Goal: Transaction & Acquisition: Purchase product/service

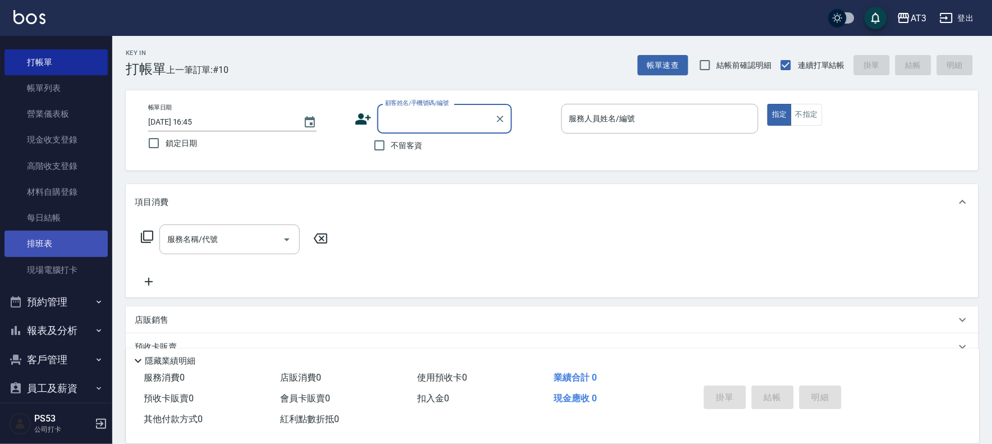
scroll to position [37, 0]
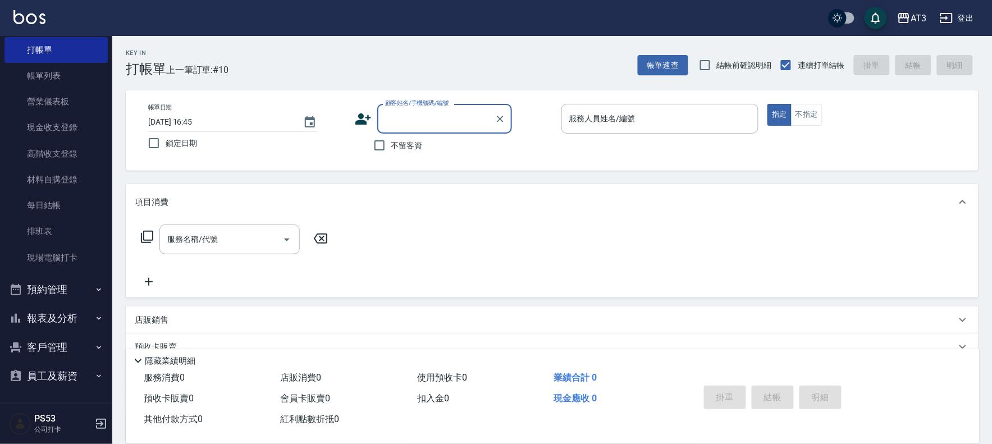
click at [59, 318] on button "報表及分析" at bounding box center [55, 318] width 103 height 29
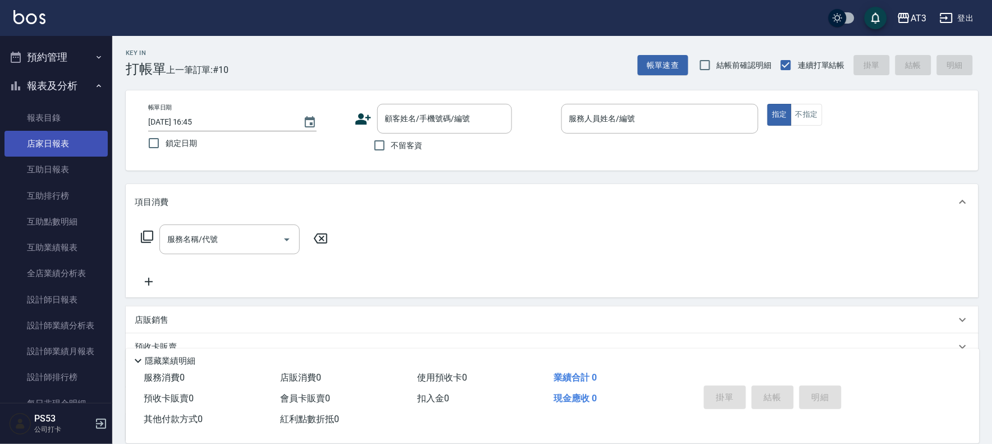
scroll to position [287, 0]
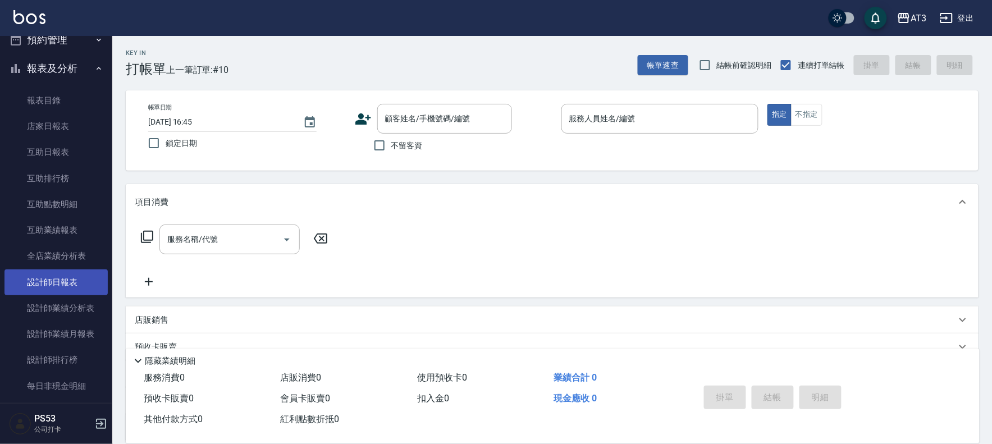
click at [75, 285] on link "設計師日報表" at bounding box center [55, 282] width 103 height 26
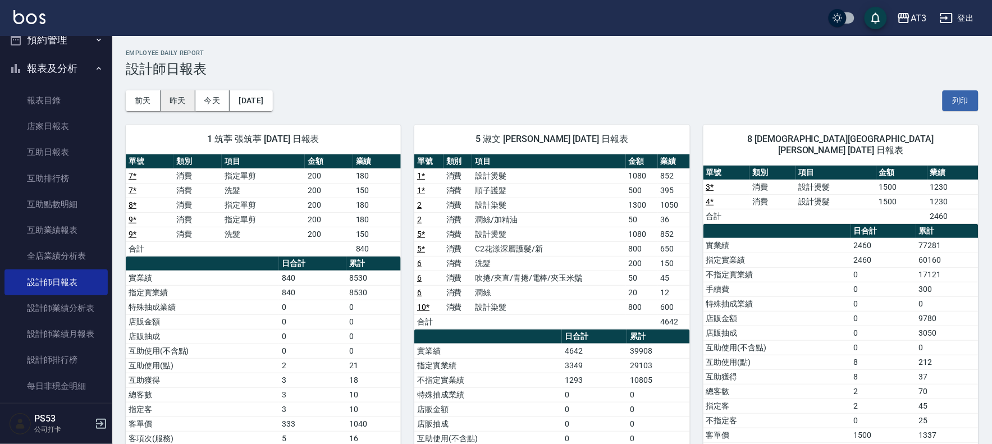
click at [189, 100] on button "昨天" at bounding box center [178, 100] width 35 height 21
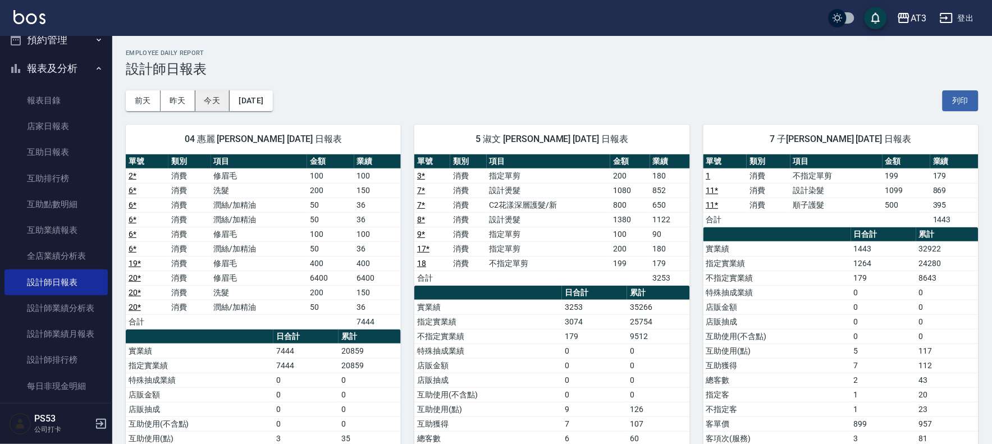
click at [216, 102] on button "今天" at bounding box center [212, 100] width 35 height 21
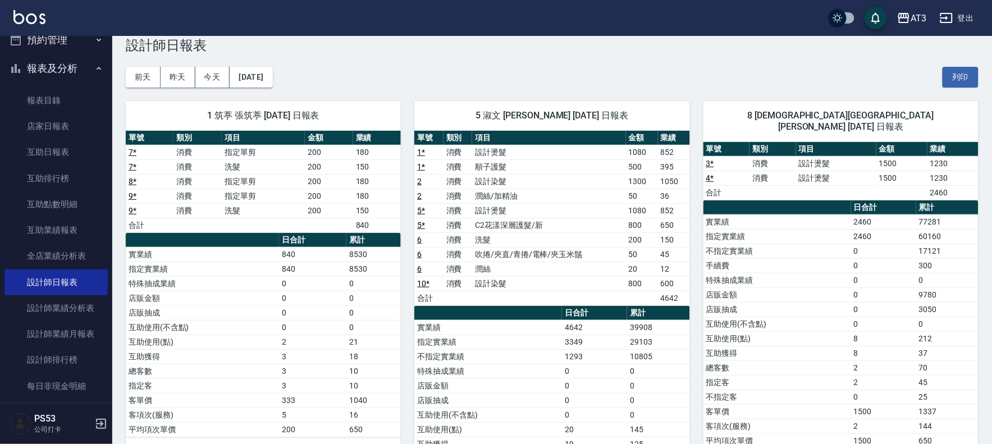
scroll to position [22, 0]
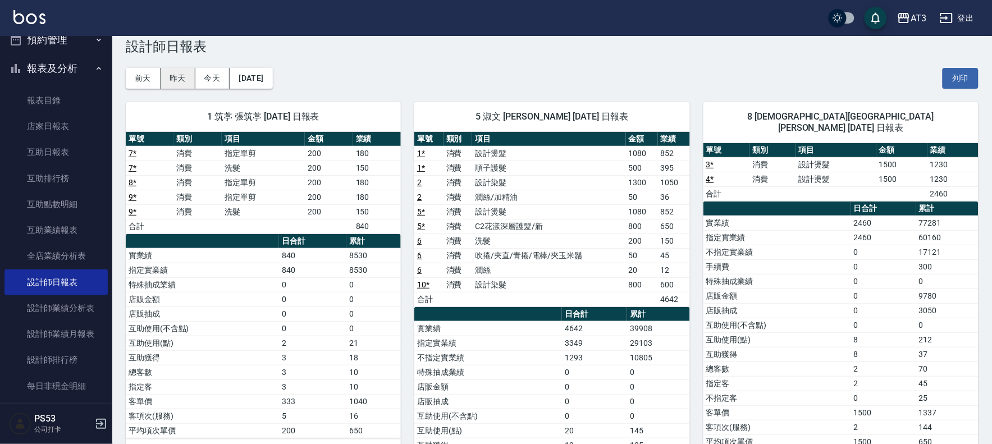
click at [179, 74] on button "昨天" at bounding box center [178, 78] width 35 height 21
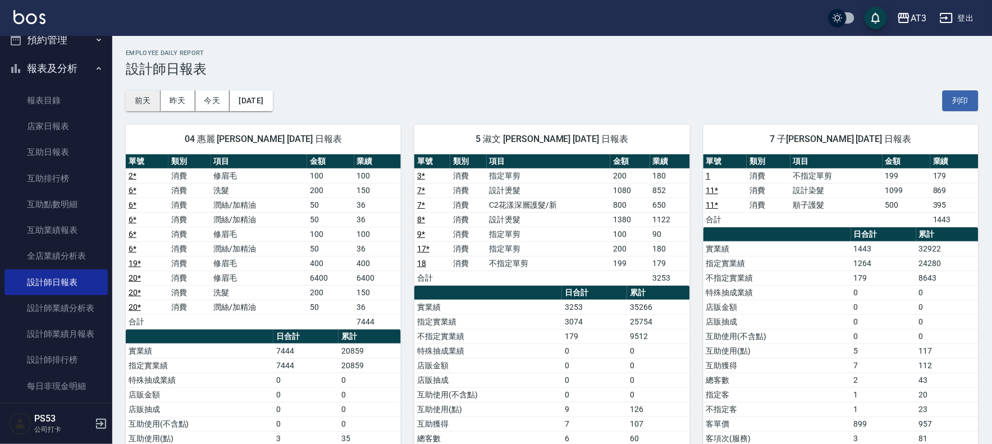
click at [148, 98] on button "前天" at bounding box center [143, 100] width 35 height 21
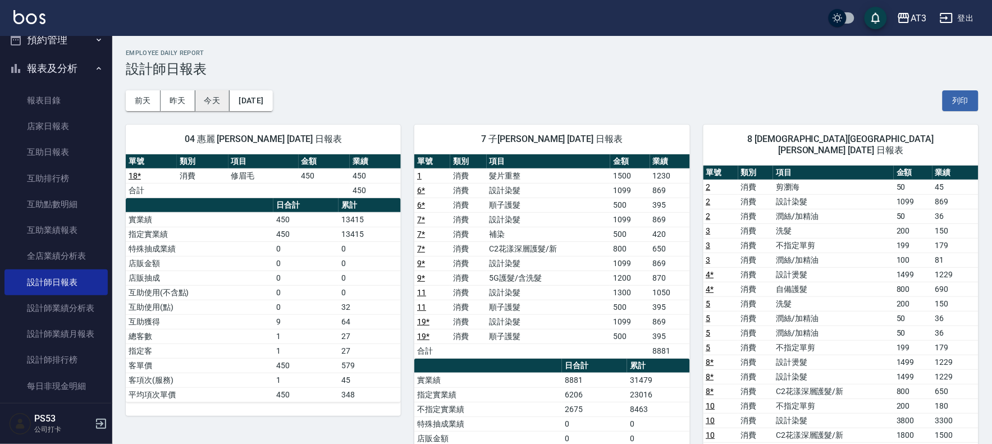
click at [223, 99] on button "今天" at bounding box center [212, 100] width 35 height 21
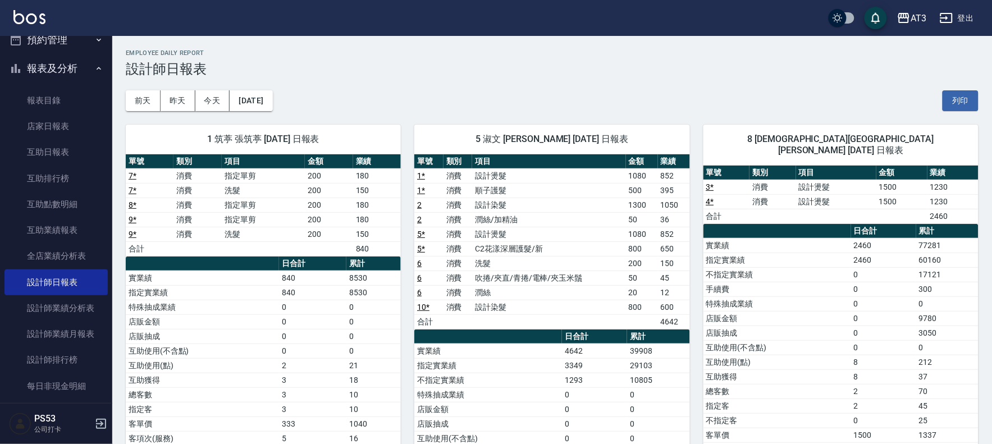
click at [0, 100] on nav "櫃檯作業 打帳單 帳單列表 營業儀表板 現金收支登錄 高階收支登錄 材料自購登錄 每日結帳 排班表 現場電腦打卡 預約管理 預約管理 單日預約紀錄 單週預約紀…" at bounding box center [56, 219] width 112 height 367
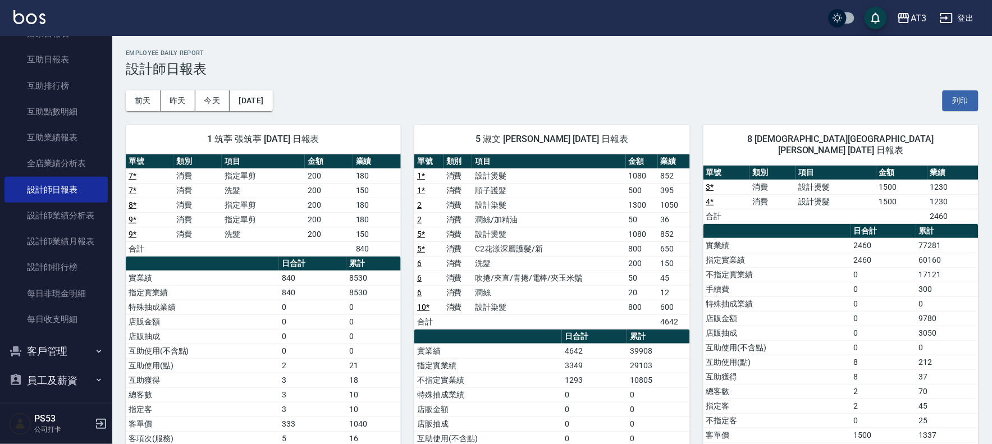
scroll to position [384, 0]
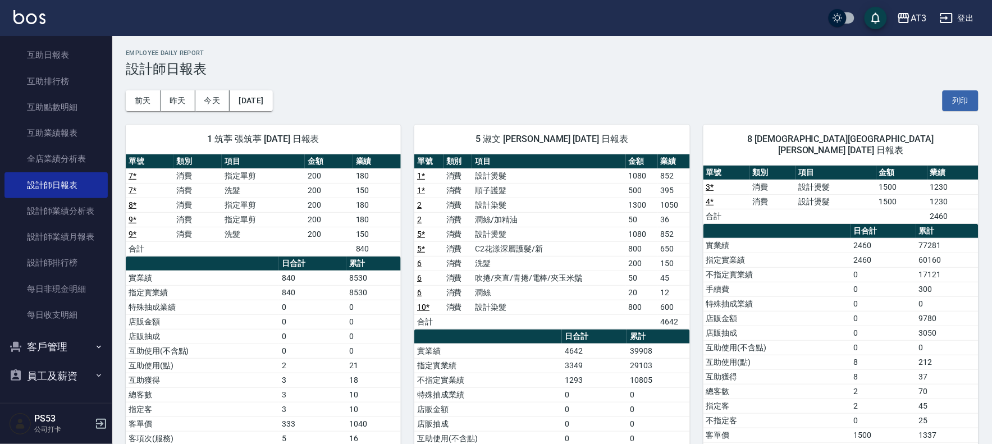
click at [0, 100] on nav "櫃檯作業 打帳單 帳單列表 營業儀表板 現金收支登錄 高階收支登錄 材料自購登錄 每日結帳 排班表 現場電腦打卡 預約管理 預約管理 單日預約紀錄 單週預約紀…" at bounding box center [56, 219] width 112 height 367
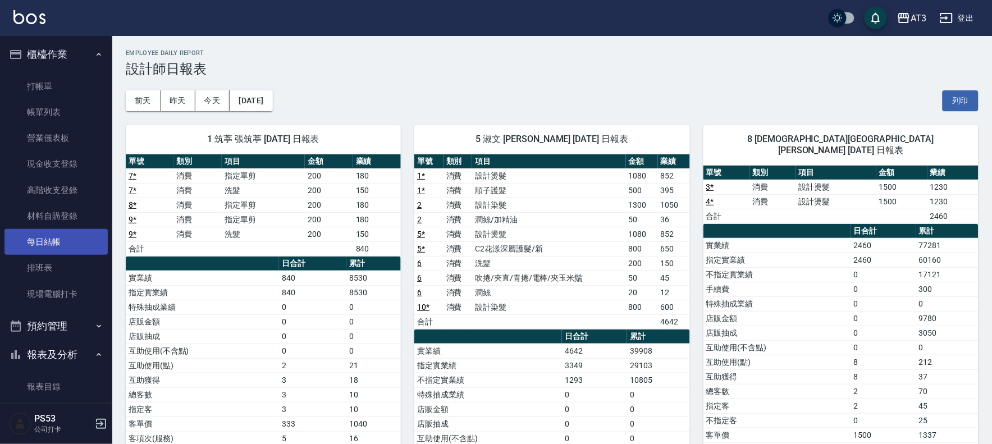
scroll to position [0, 0]
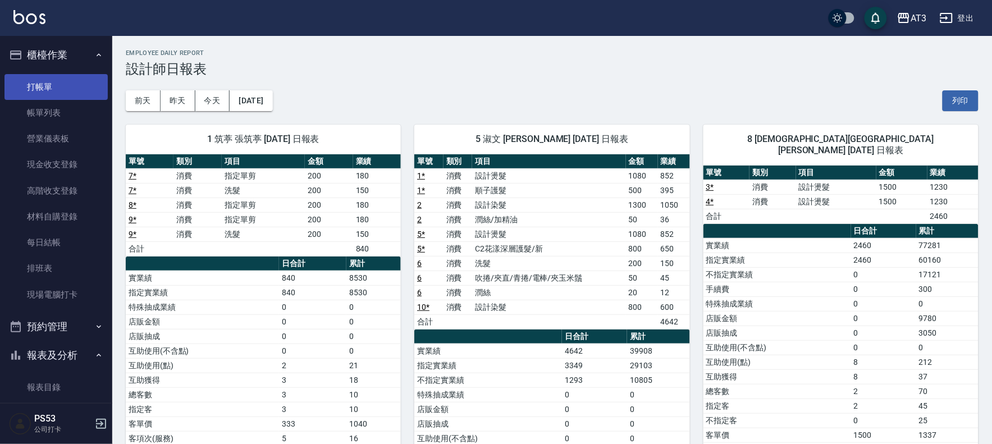
click at [57, 82] on link "打帳單" at bounding box center [55, 87] width 103 height 26
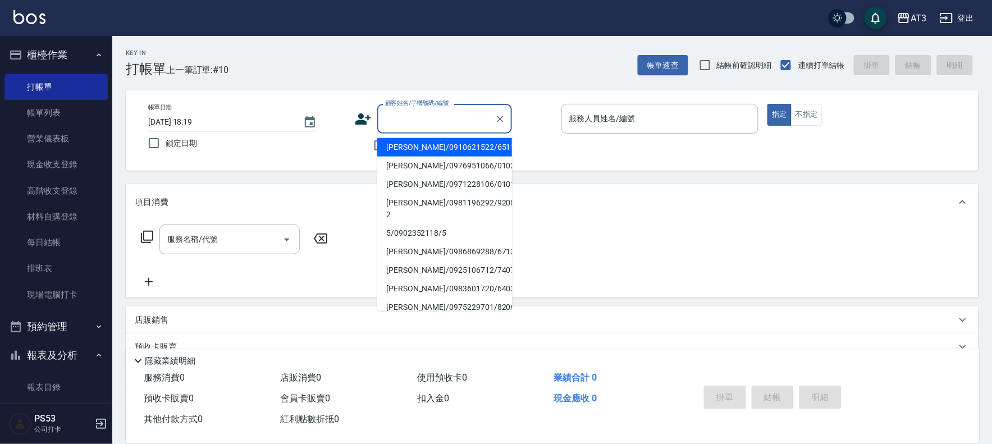
click at [457, 113] on input "顧客姓名/手機號碼/編號" at bounding box center [436, 119] width 108 height 20
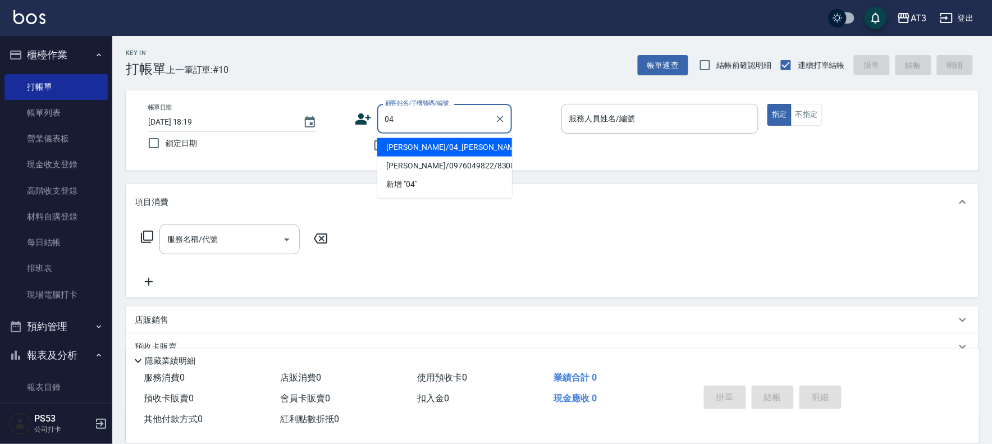
type input "阿蕾/04_阿蕾/04"
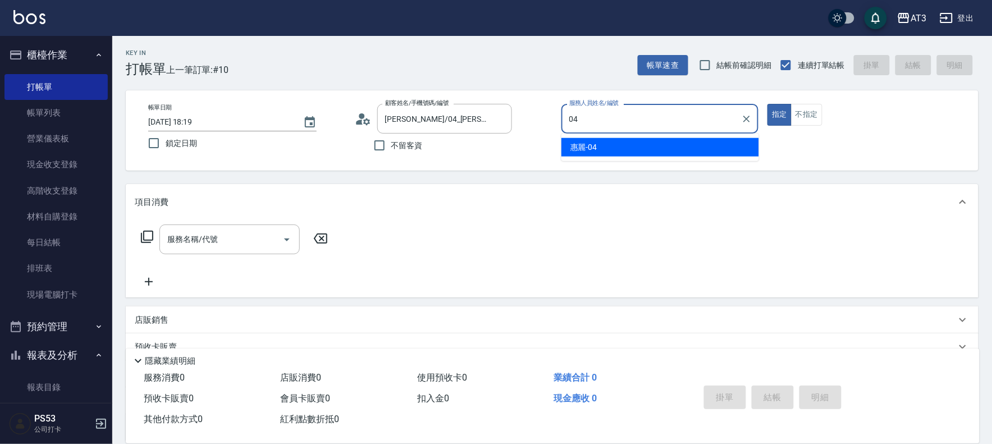
type input "惠麗-04"
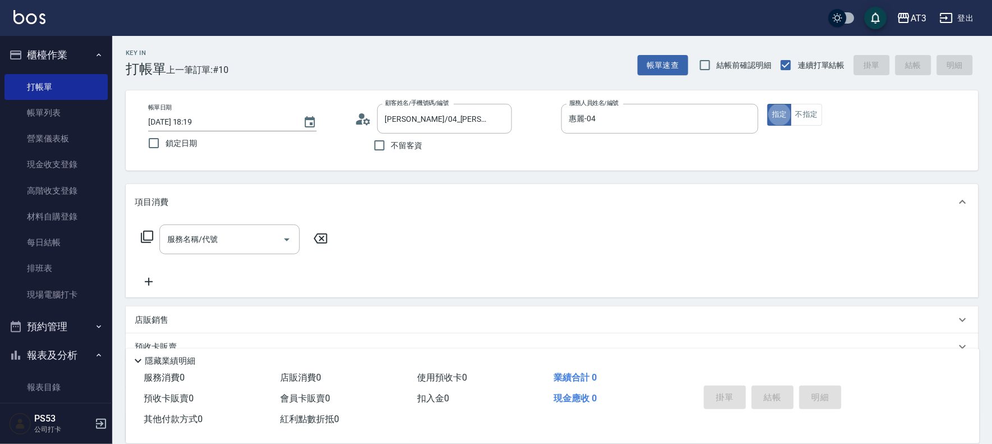
type button "true"
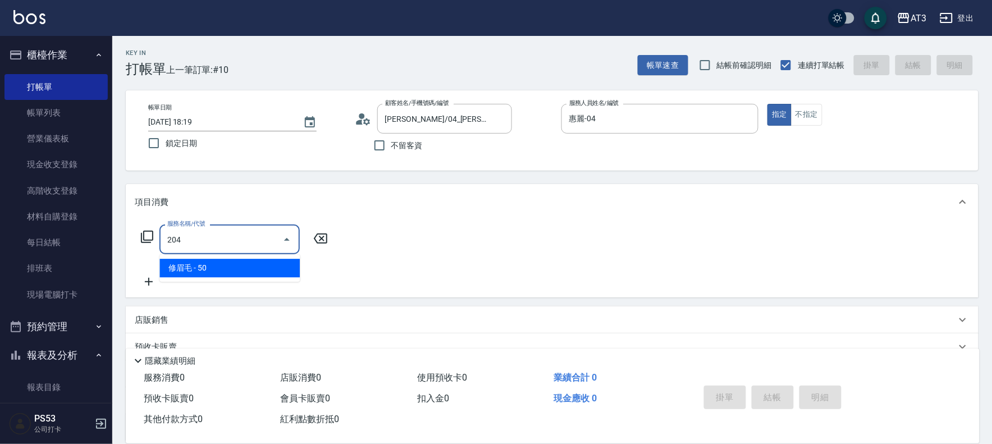
type input "修眉毛(204)"
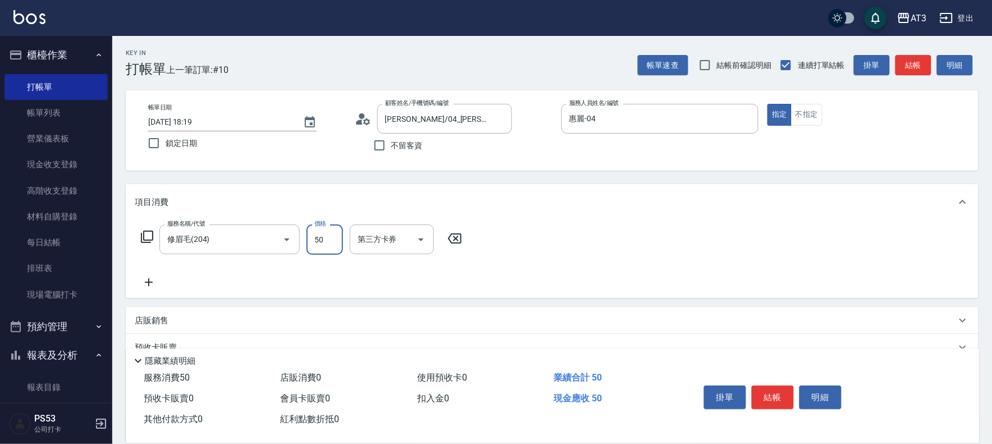
click at [324, 250] on input "50" at bounding box center [324, 240] width 36 height 30
type input "400"
click at [771, 397] on button "結帳" at bounding box center [773, 398] width 42 height 24
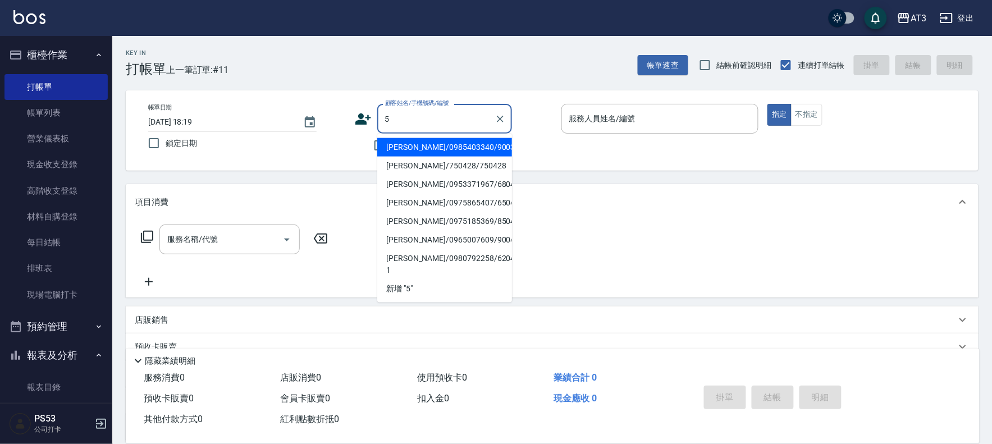
type input "5"
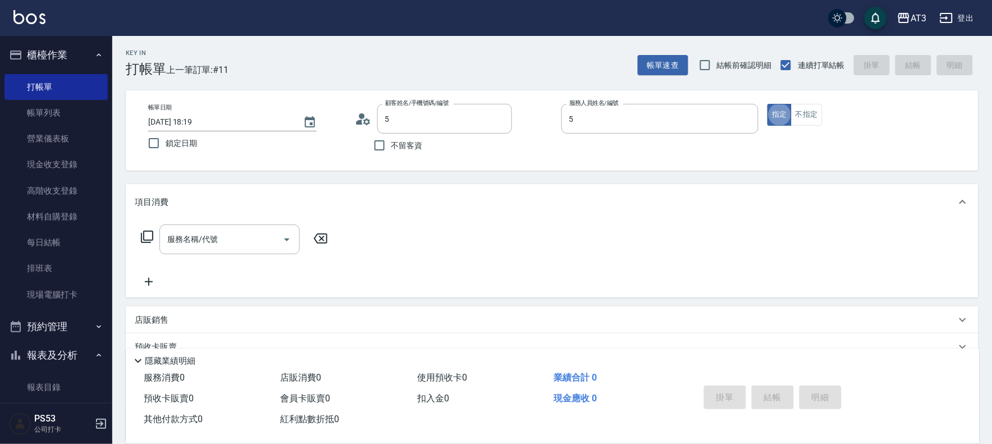
type input "廖珮君/0985403340/900304"
type input "淑文-5"
type input "5/0902352118/5"
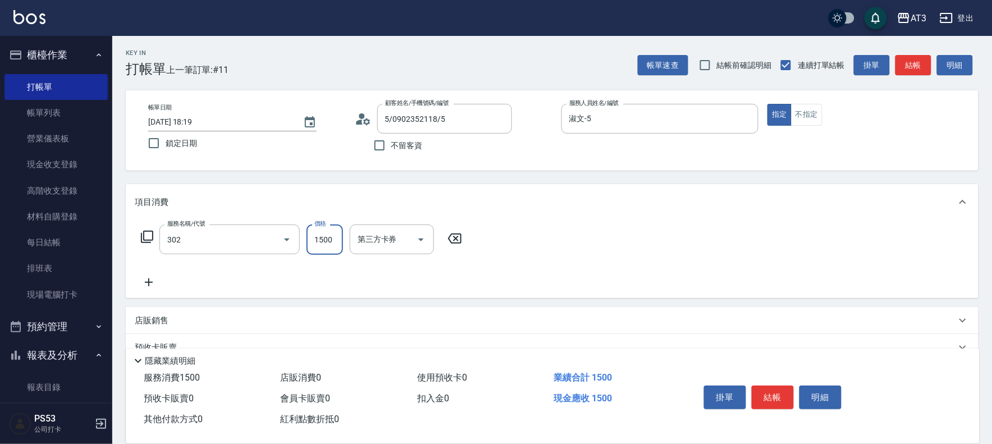
type input "設計燙髮(302)"
type input "1080"
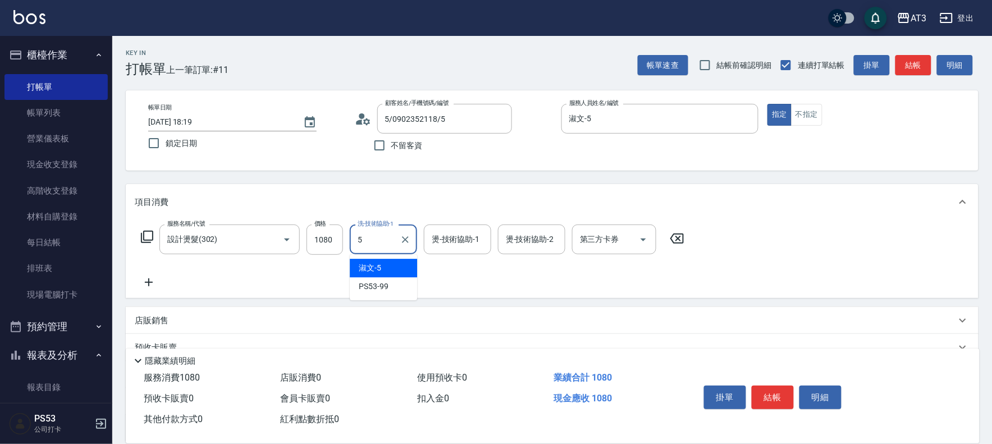
type input "淑文-5"
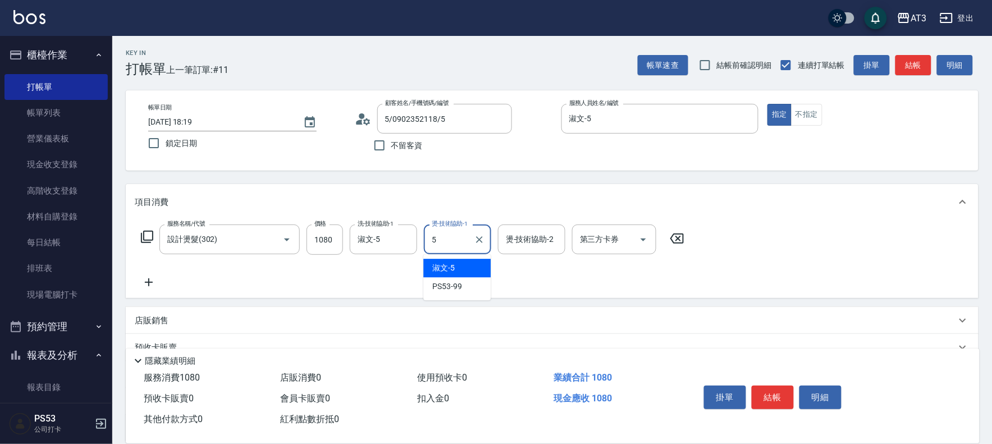
type input "淑文-5"
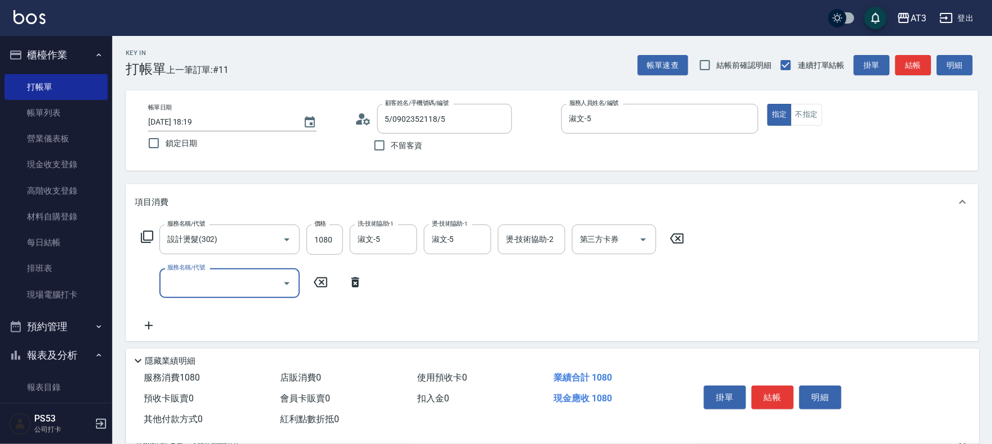
type input "6"
type input "天天護髮(503)"
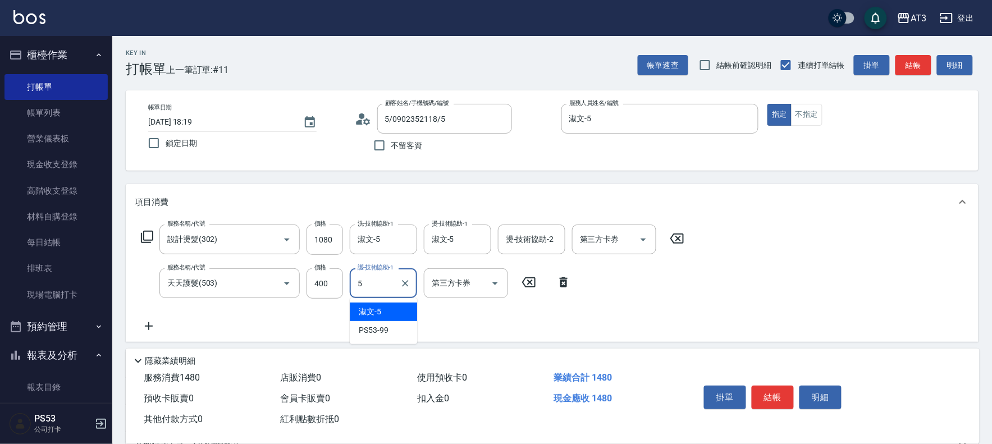
type input "淑文-5"
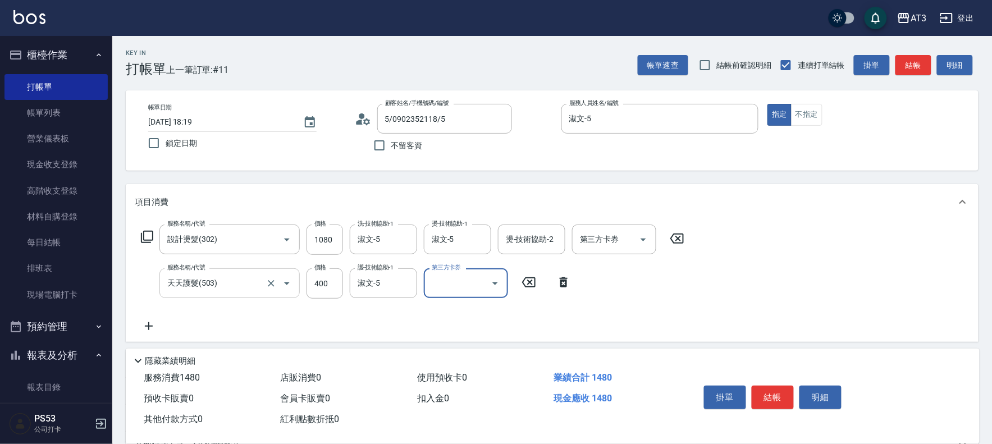
click at [260, 274] on input "天天護髮(503)" at bounding box center [213, 283] width 99 height 20
click at [271, 283] on icon "Clear" at bounding box center [271, 283] width 7 height 7
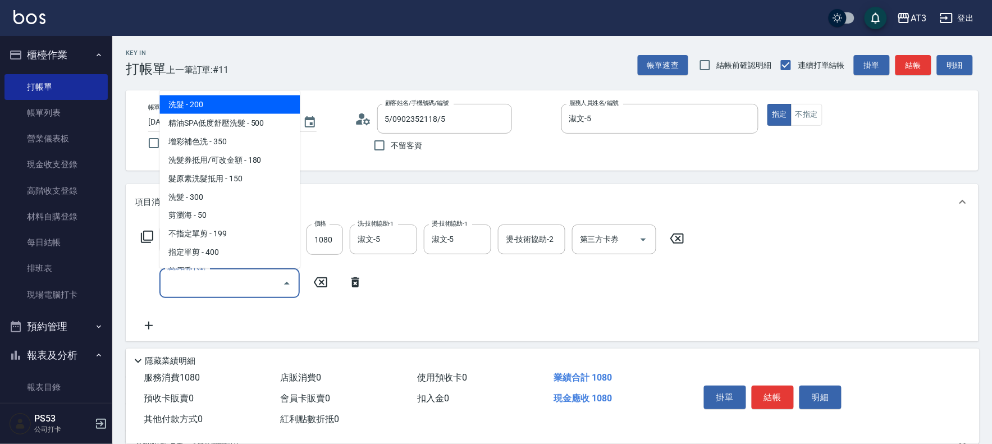
type input "ˋ"
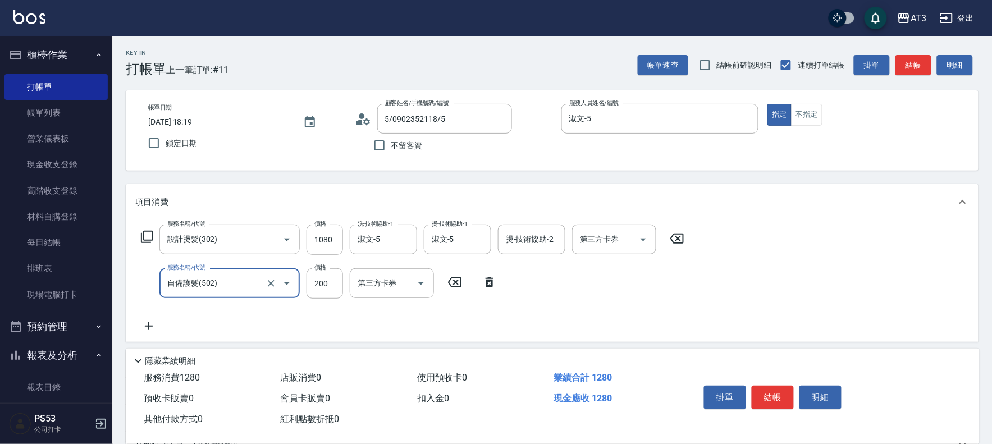
type input "自備護髮(502)"
type input "400"
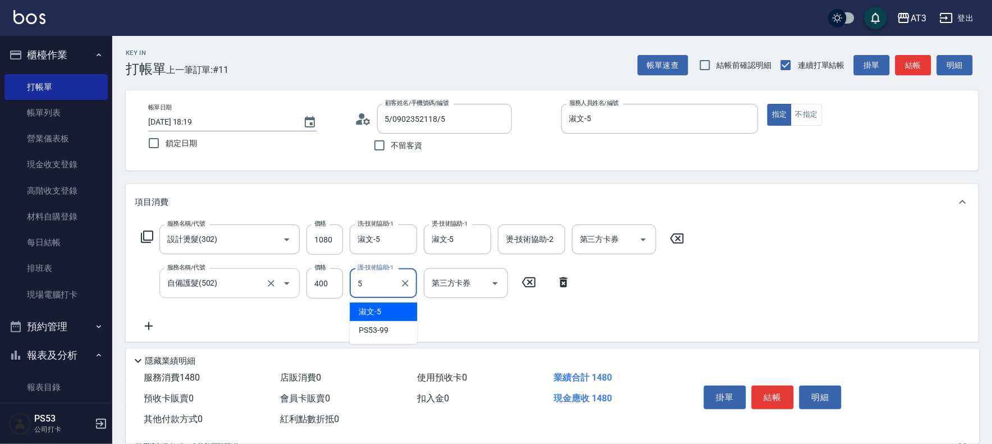
type input "淑文-5"
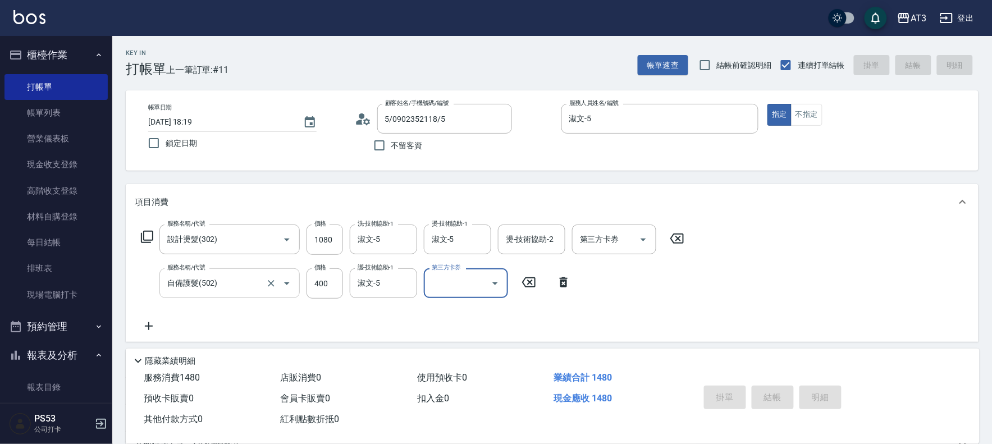
type input "2025/08/15 19:02"
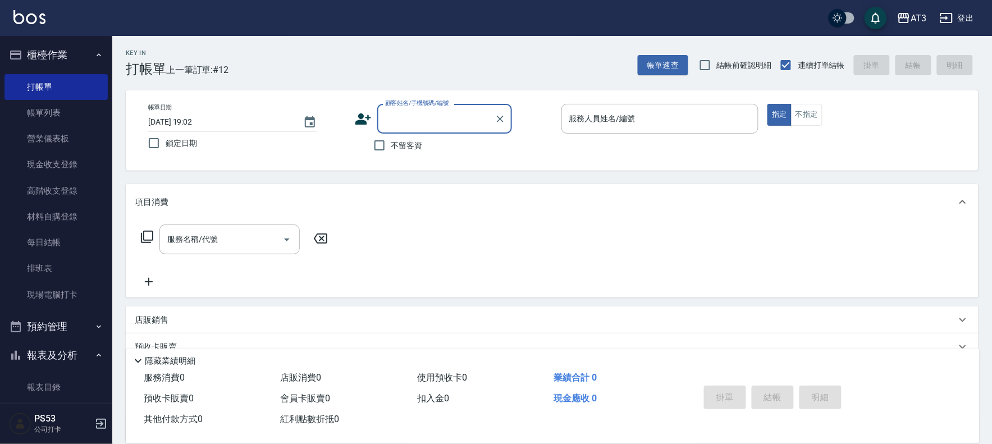
click at [359, 120] on icon at bounding box center [363, 118] width 16 height 11
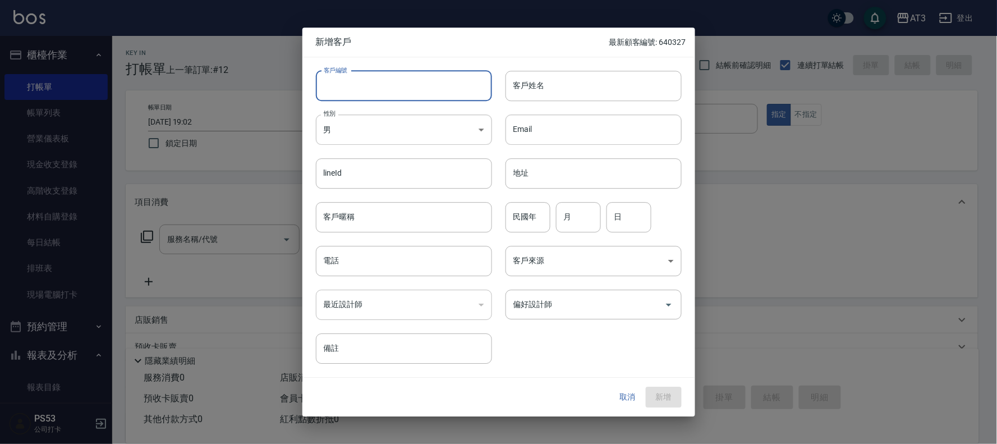
click at [421, 93] on input "客戶編號" at bounding box center [404, 86] width 176 height 30
type input "570814"
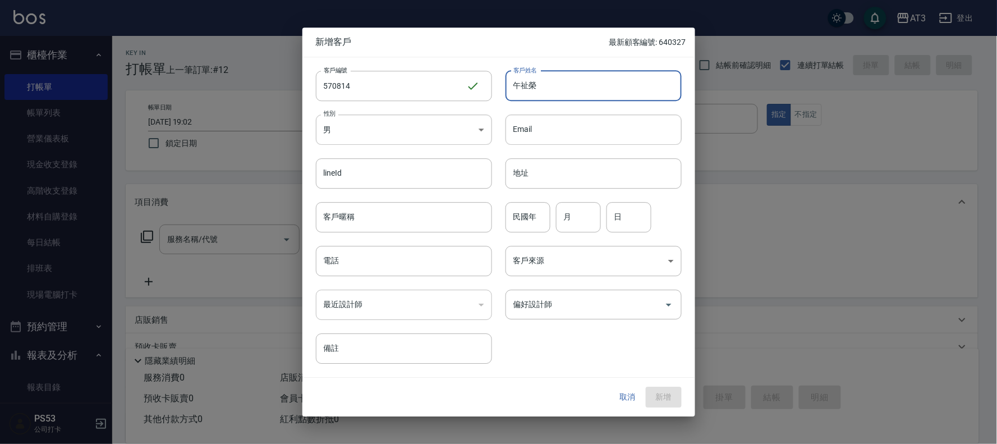
type input "午祉榮"
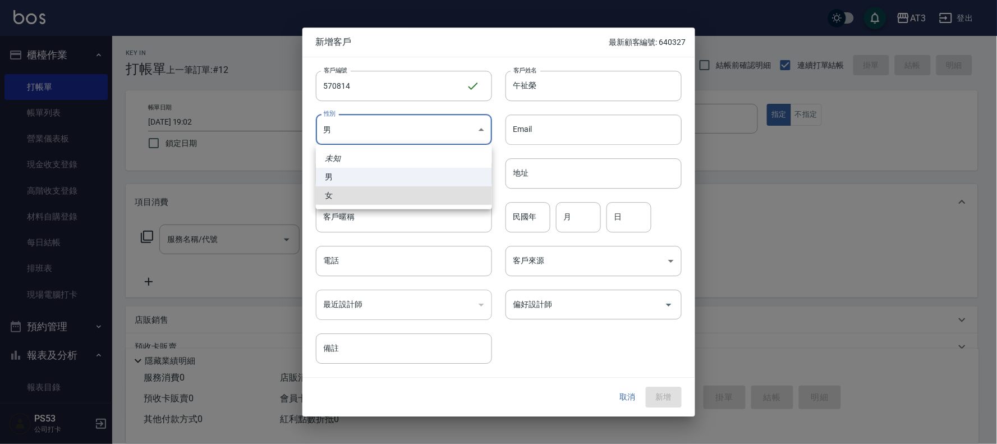
type input "FEMALE"
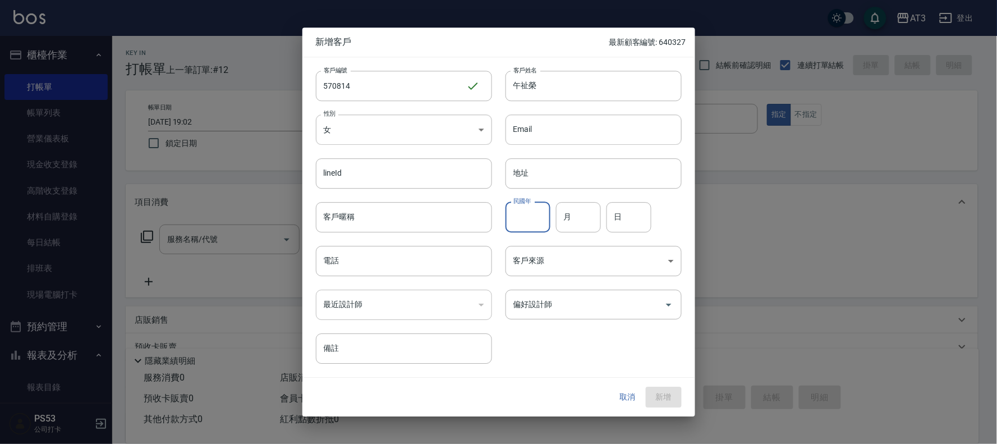
click at [534, 217] on input "民國年" at bounding box center [528, 217] width 45 height 30
type input "57"
click at [542, 219] on input "57" at bounding box center [528, 217] width 45 height 30
click at [559, 217] on input "月" at bounding box center [578, 217] width 45 height 30
type input "8"
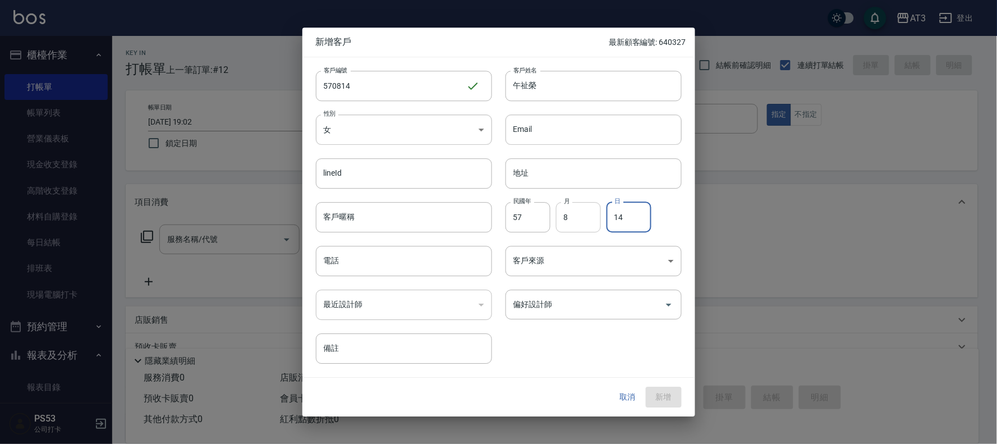
type input "14"
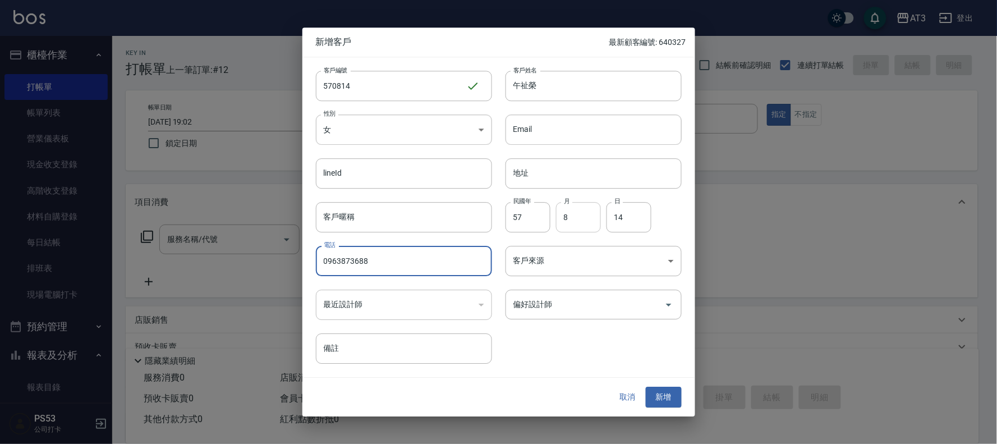
type input "0963873688"
click at [646, 387] on button "新增" at bounding box center [664, 397] width 36 height 21
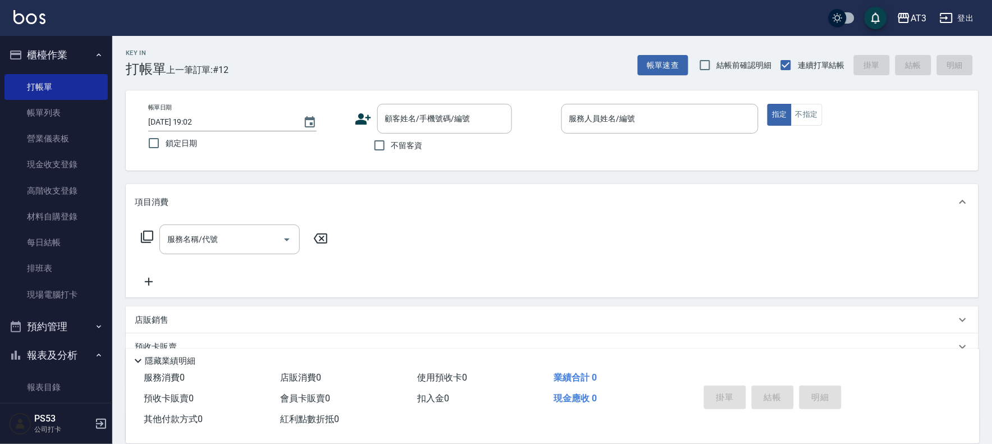
click at [351, 116] on div "帳單日期 2025/08/15 19:02 鎖定日期 顧客姓名/手機號碼/編號 顧客姓名/手機號碼/編號 不留客資 服務人員姓名/編號 服務人員姓名/編號 指…" at bounding box center [552, 130] width 826 height 53
click at [355, 112] on icon at bounding box center [363, 119] width 17 height 17
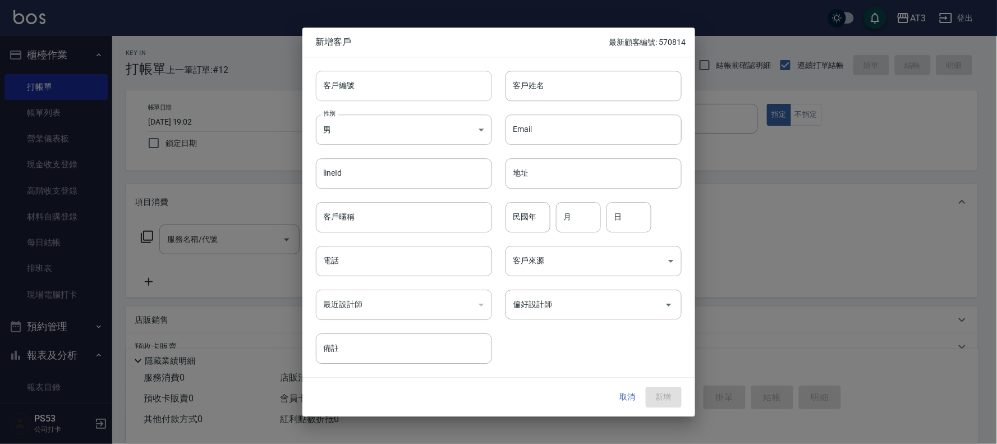
click at [377, 91] on input "客戶編號" at bounding box center [404, 86] width 176 height 30
type input "680919"
type input "張伢榆"
type input "68"
type input "9"
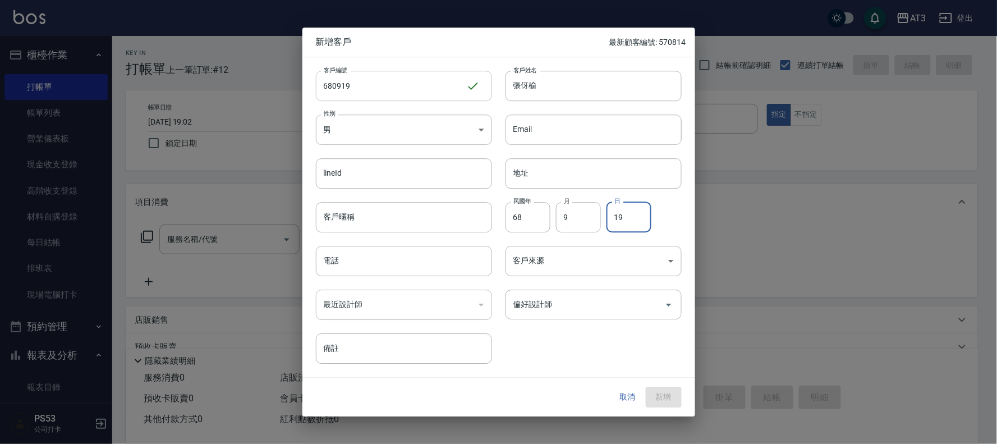
type input "19"
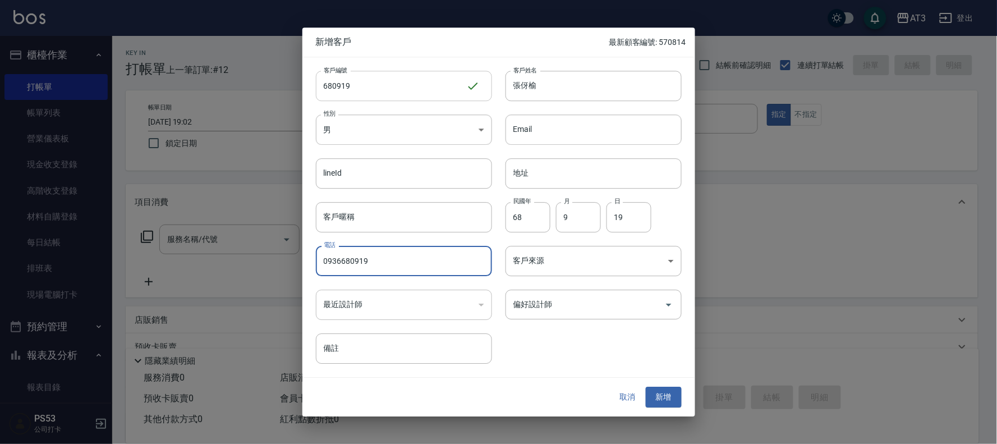
type input "0936680919"
click at [646, 387] on button "新增" at bounding box center [664, 397] width 36 height 21
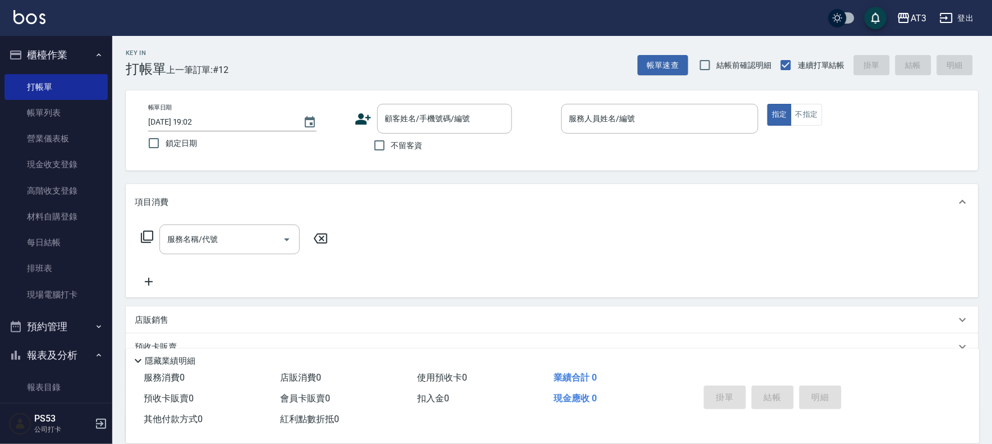
click at [365, 116] on icon at bounding box center [363, 119] width 17 height 17
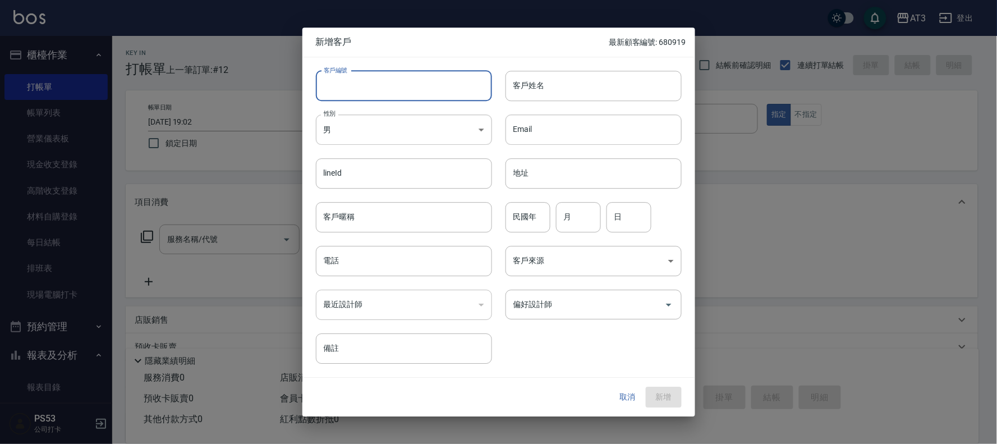
click at [382, 81] on input "客戶編號" at bounding box center [404, 86] width 176 height 30
click at [382, 81] on input "60" at bounding box center [391, 86] width 150 height 30
type input "601227"
click at [576, 75] on input "客戶姓名" at bounding box center [594, 86] width 176 height 30
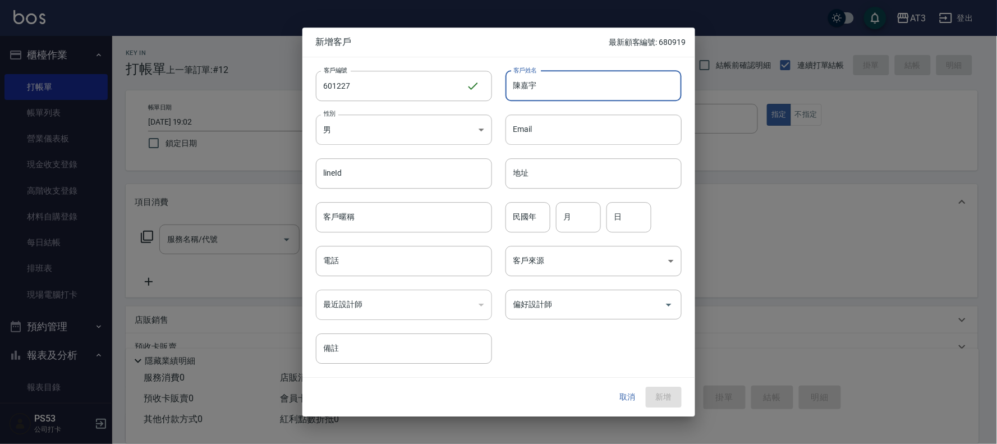
type input "陳嘉宇"
type input "60"
type input "12"
type input "1"
type input "27"
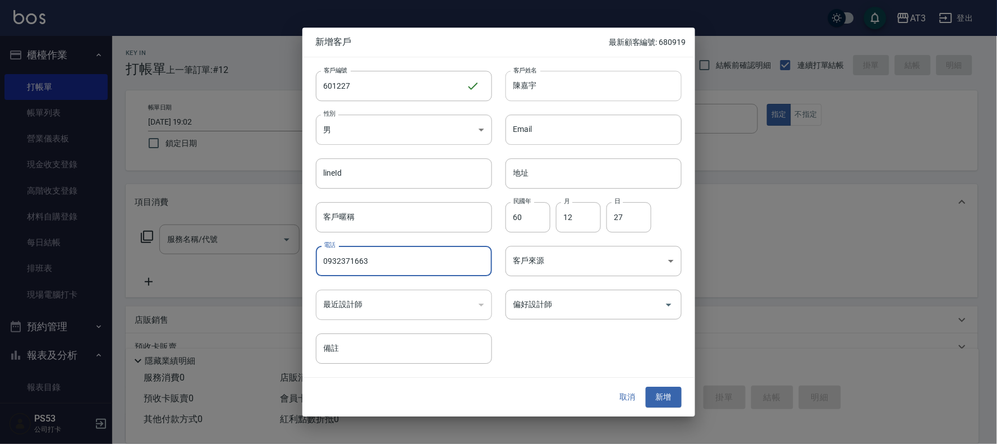
type input "0932371663"
click at [646, 387] on button "新增" at bounding box center [664, 397] width 36 height 21
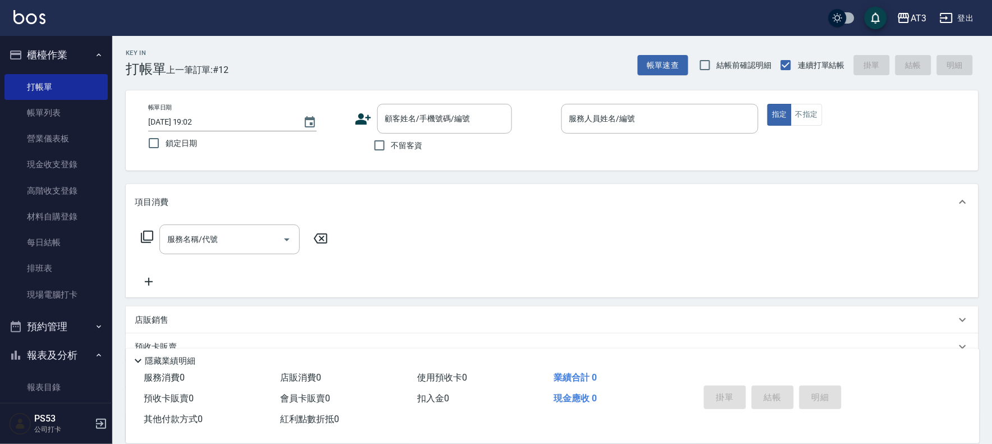
click at [355, 115] on icon at bounding box center [363, 119] width 17 height 17
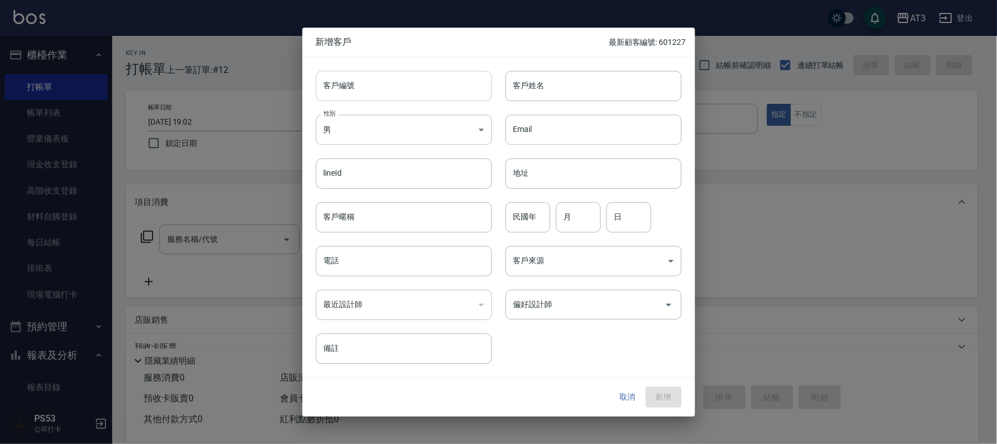
click at [393, 88] on input "客戶編號" at bounding box center [404, 86] width 176 height 30
type input "011127"
type input "葉惠珊"
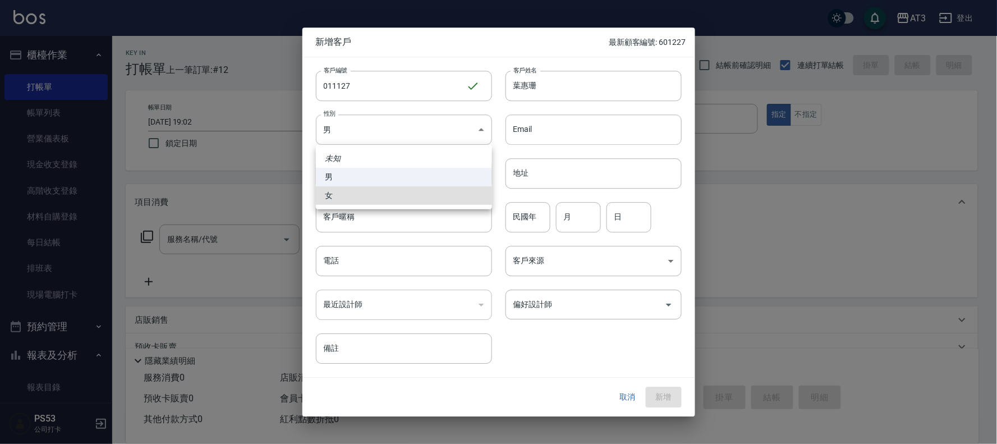
type input "FEMALE"
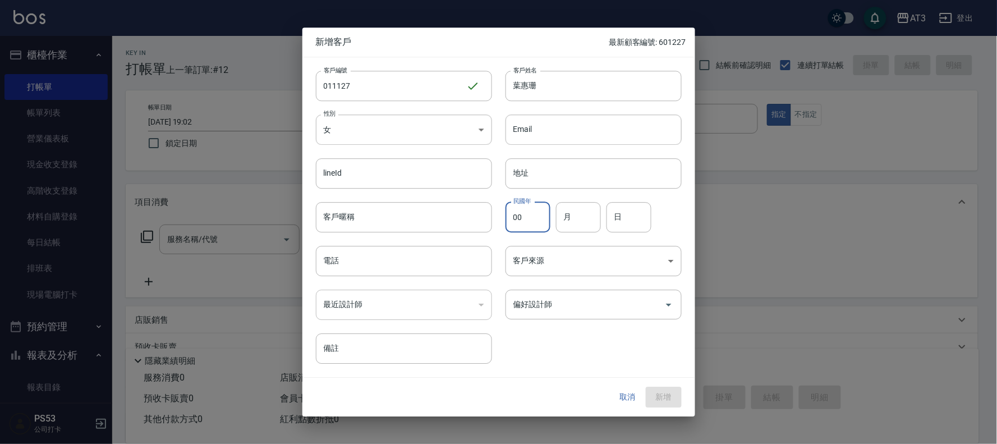
type input "00"
type input "11"
type input "27"
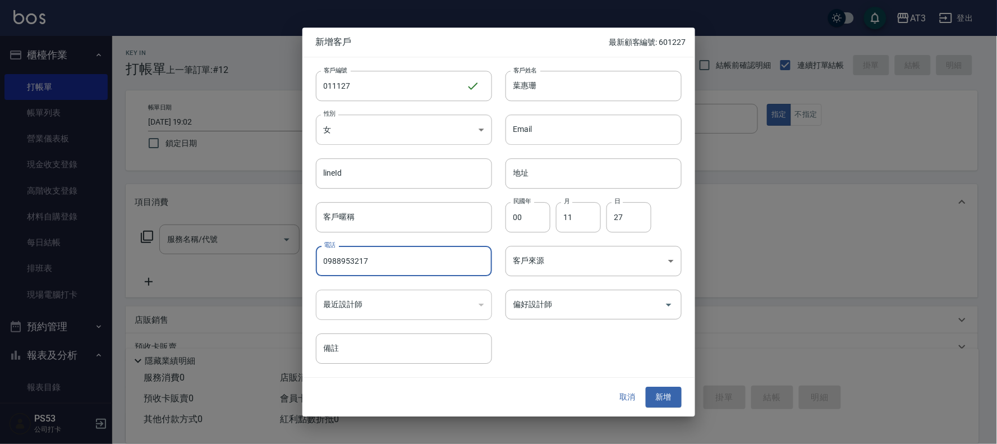
type input "0988953217"
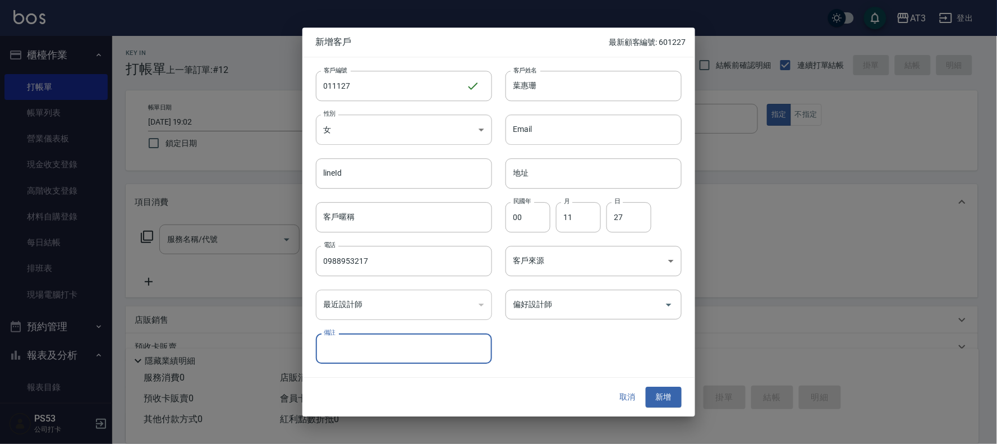
click at [646, 387] on button "新增" at bounding box center [664, 397] width 36 height 21
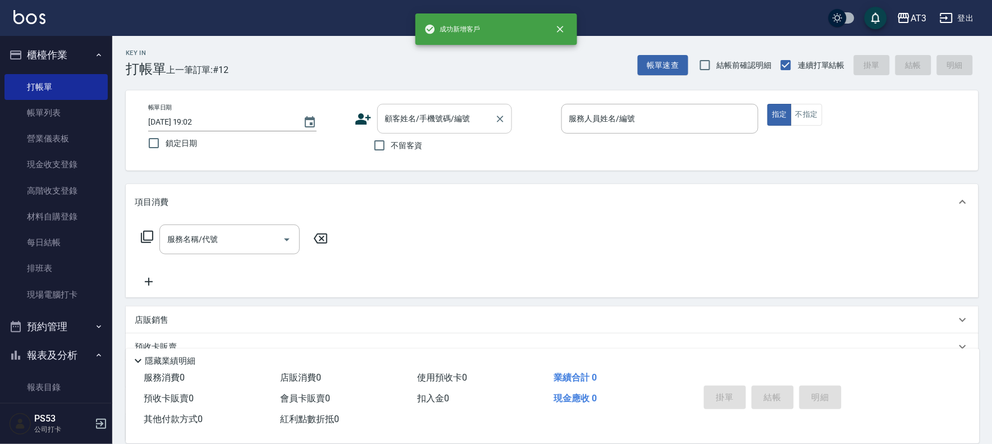
click at [410, 121] on input "顧客姓名/手機號碼/編號" at bounding box center [436, 119] width 108 height 20
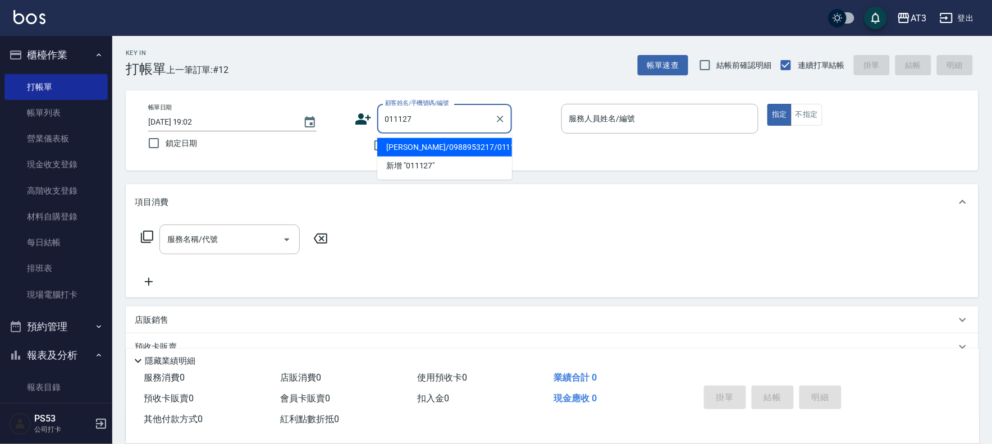
type input "葉惠珊/0988953217/011127"
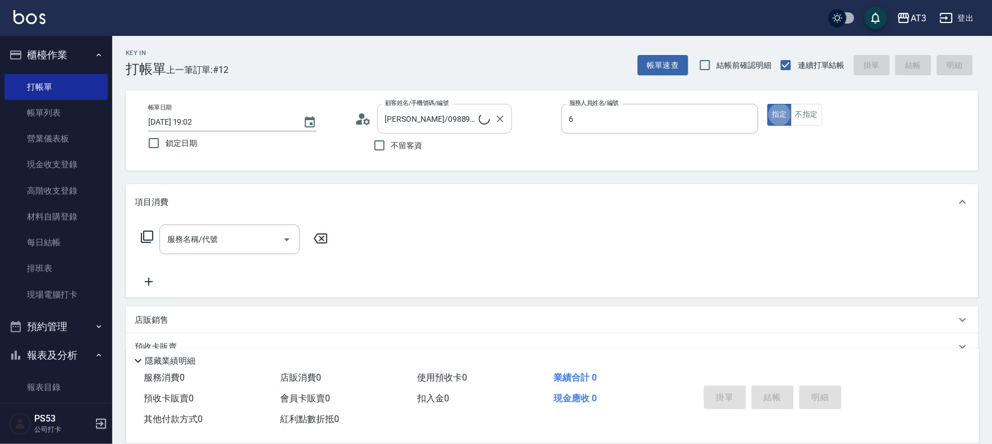
type input "詩雅-6"
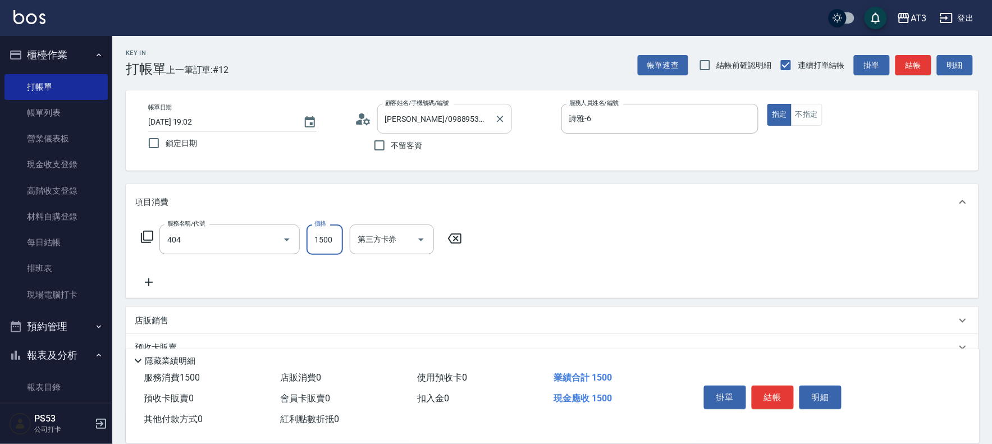
type input "設計染髮(404)"
type input "1099"
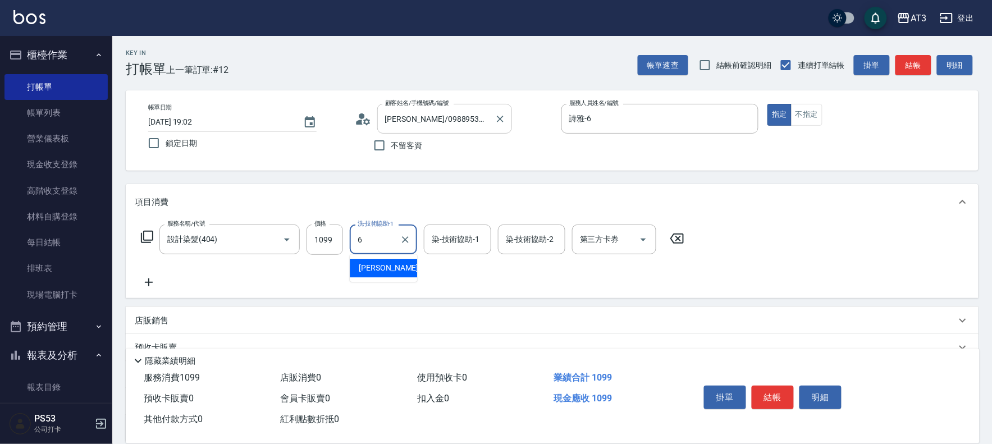
type input "詩雅-6"
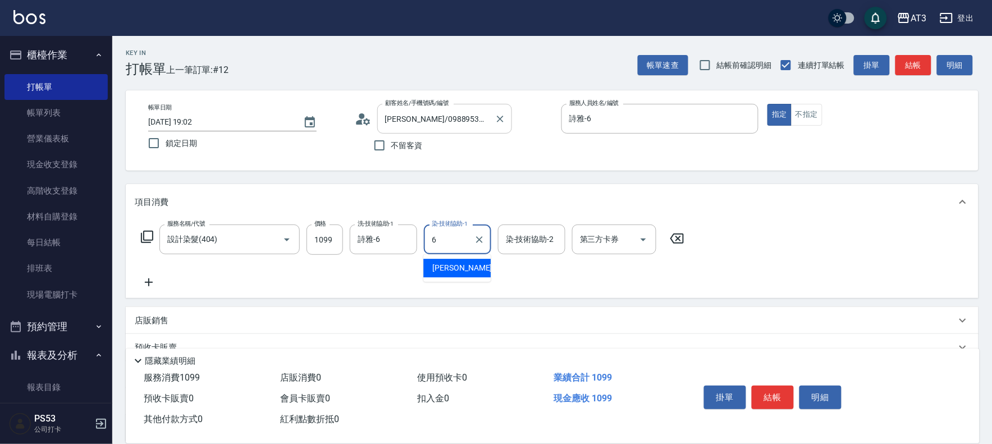
type input "詩雅-6"
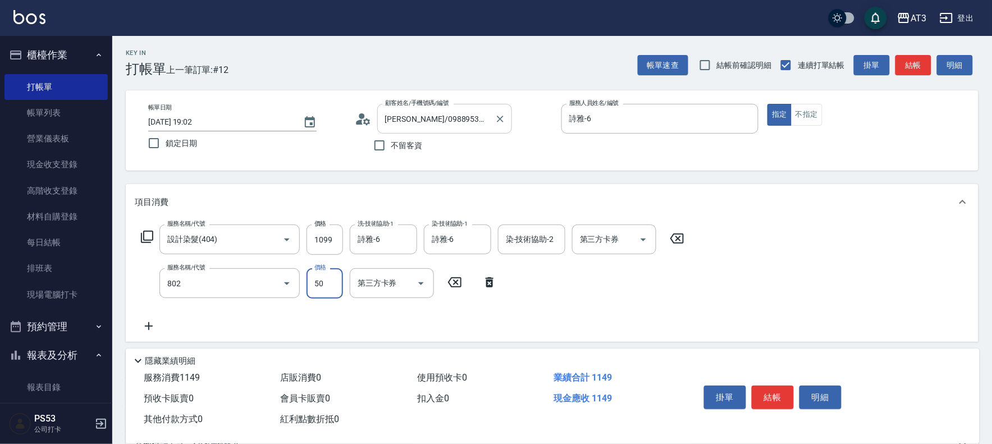
type input "潤絲/加精油(802)"
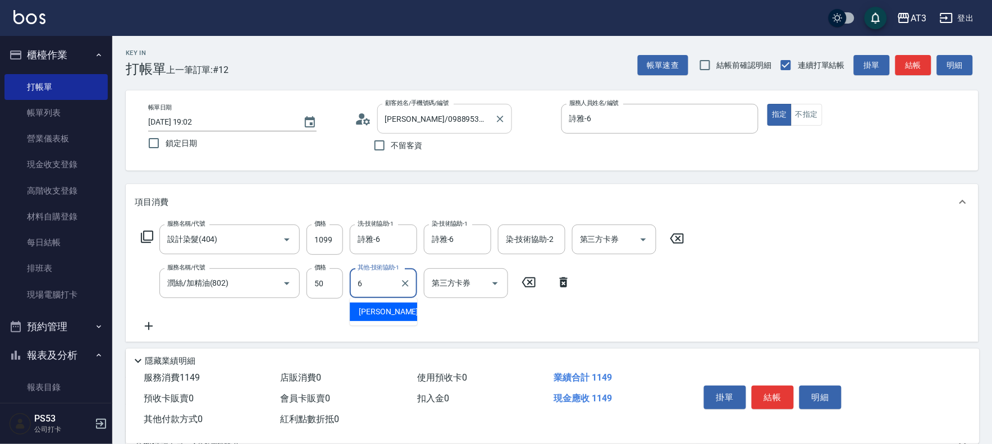
type input "詩雅-6"
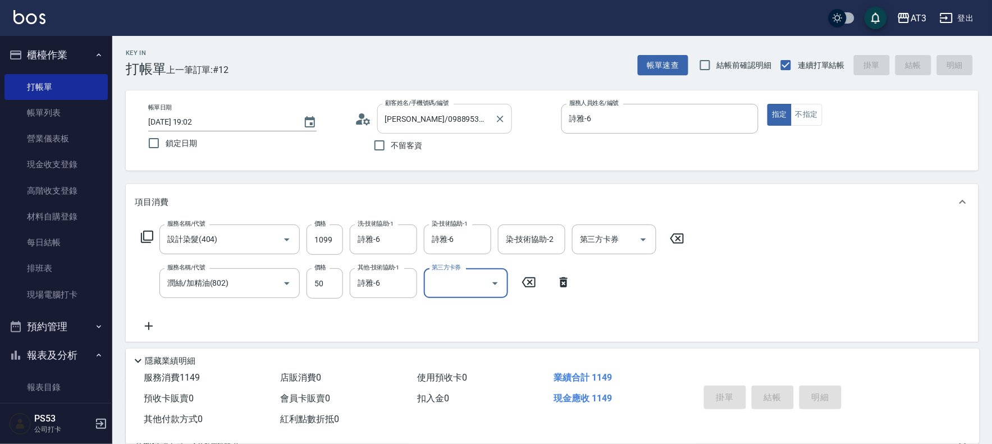
type input "2025/08/15 19:07"
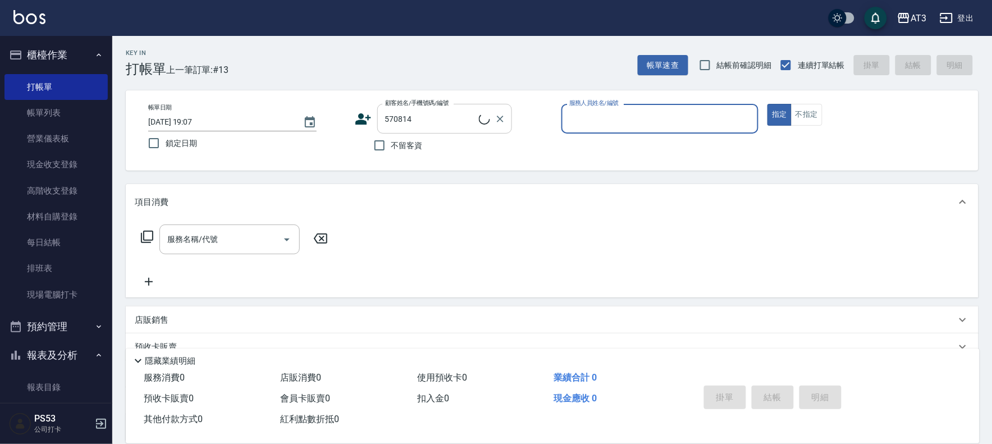
type input "午祉榮/0963873688/570814"
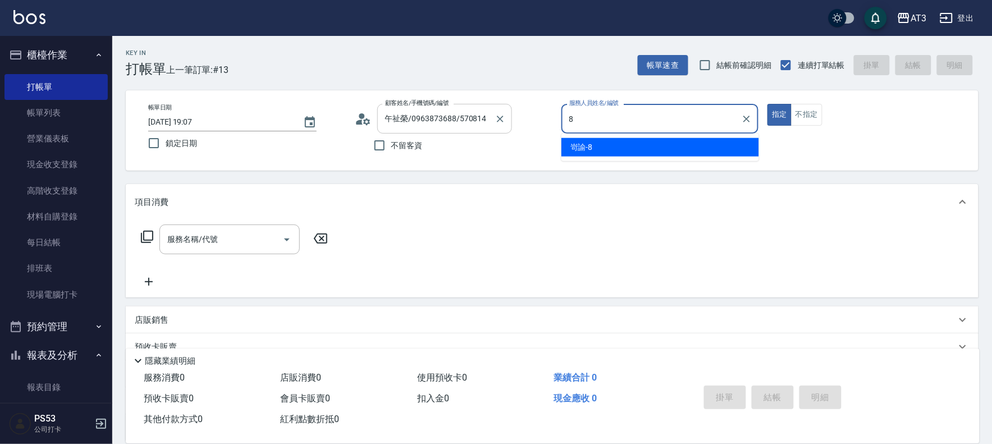
type input "岢諭-8"
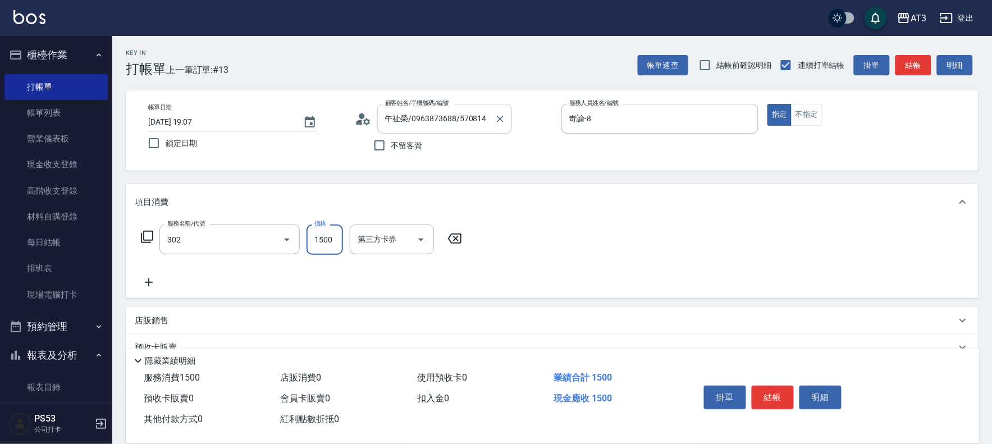
type input "設計燙髮(302)"
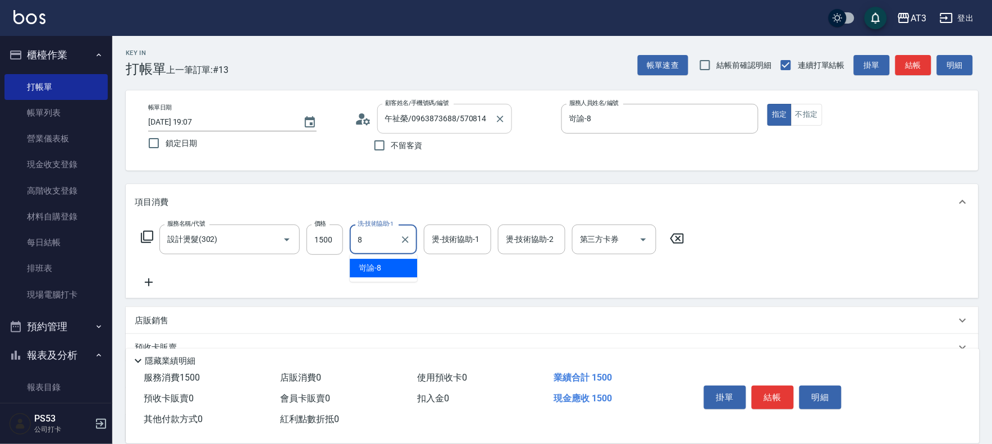
type input "岢諭-8"
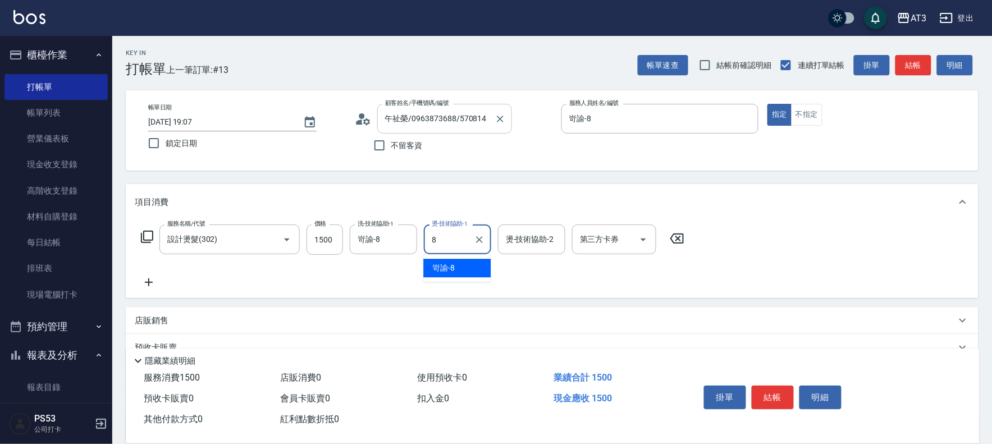
type input "岢諭-8"
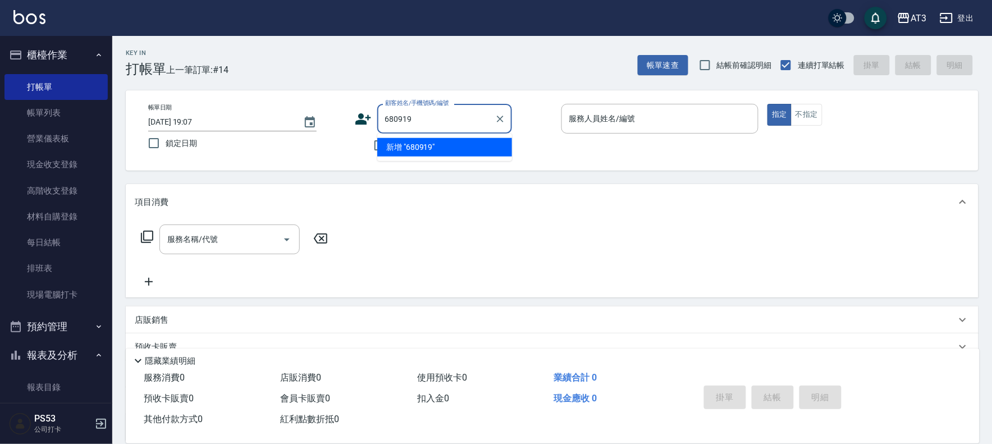
type input "680919"
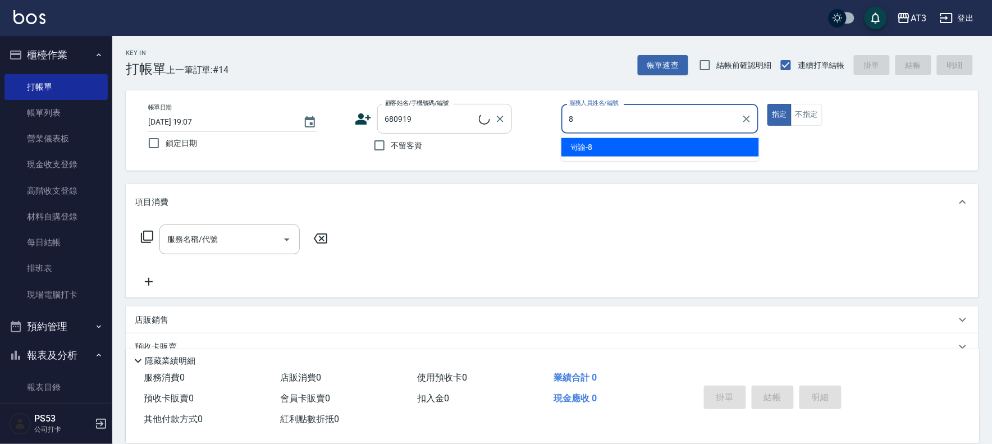
type input "8"
type input "張伢榆/0936680919/680919"
type input "岢諭-8"
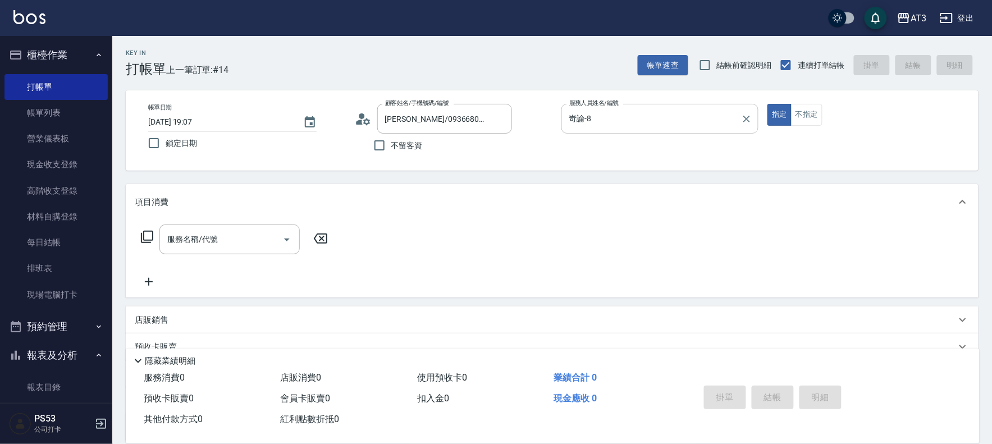
click at [756, 120] on div "岢諭-8 服務人員姓名/編號" at bounding box center [660, 119] width 198 height 30
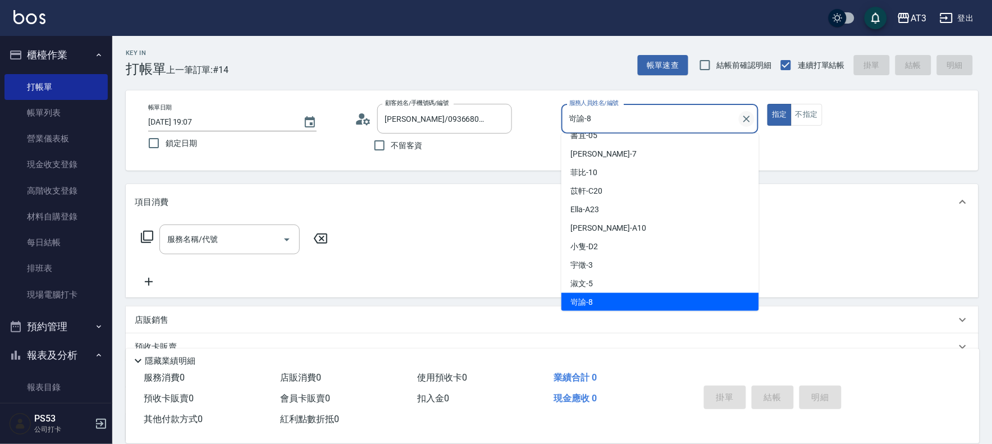
click at [748, 120] on icon "Clear" at bounding box center [746, 118] width 11 height 11
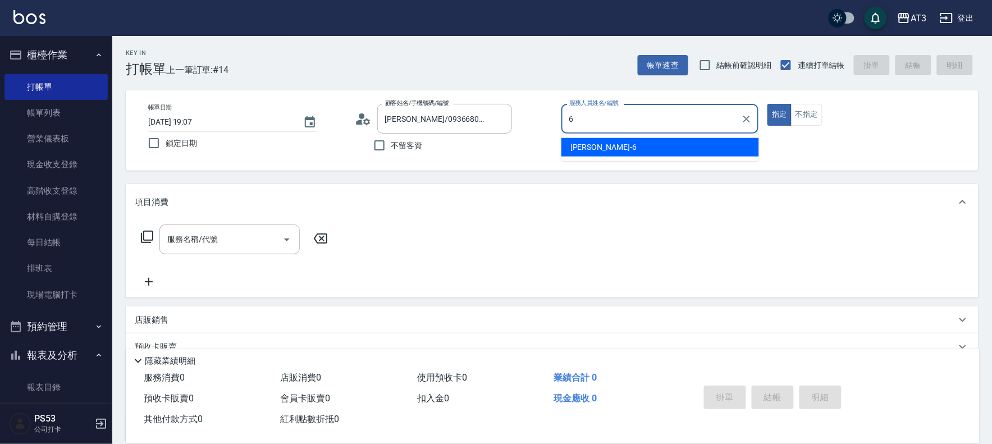
type input "詩雅-6"
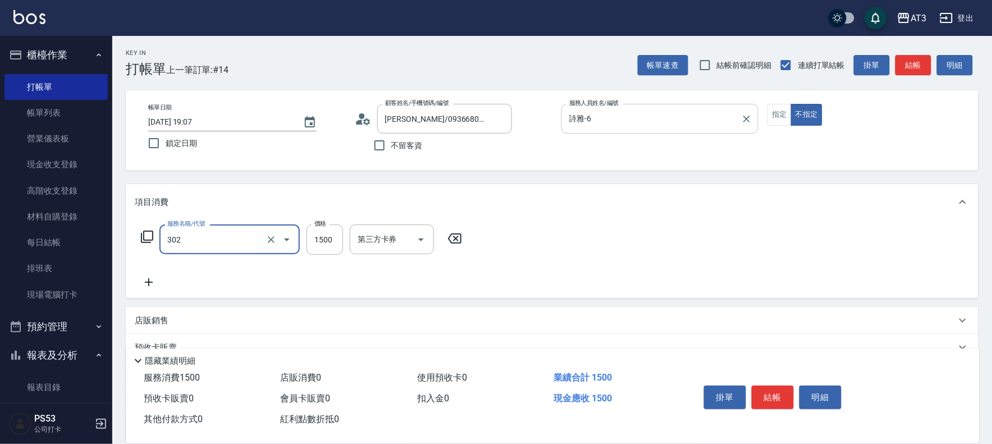
type input "設計燙髮(302)"
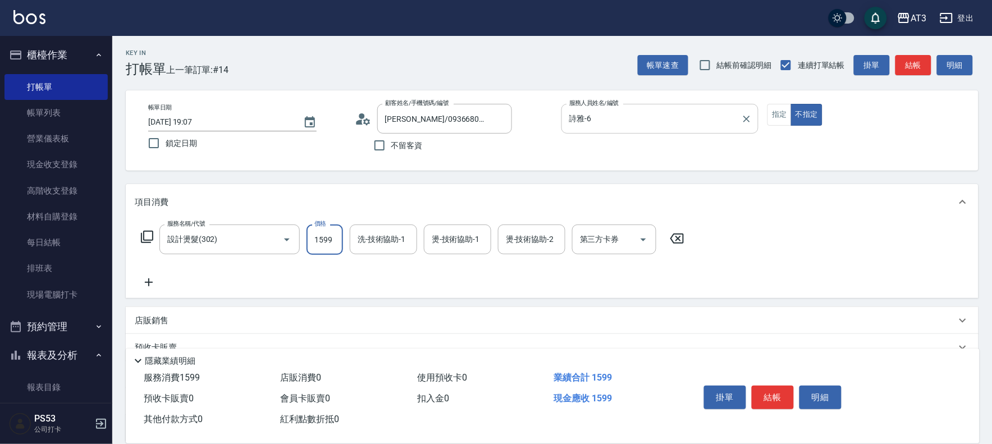
type input "1599"
type input "詩雅-6"
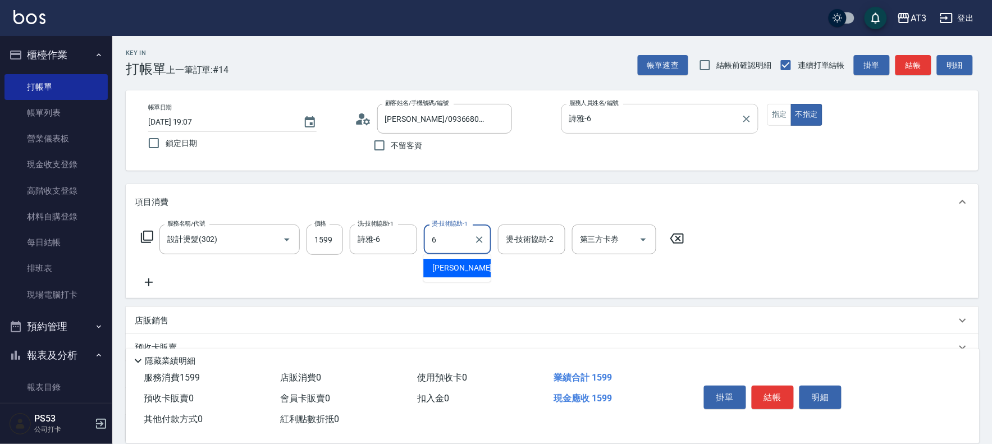
type input "詩雅-6"
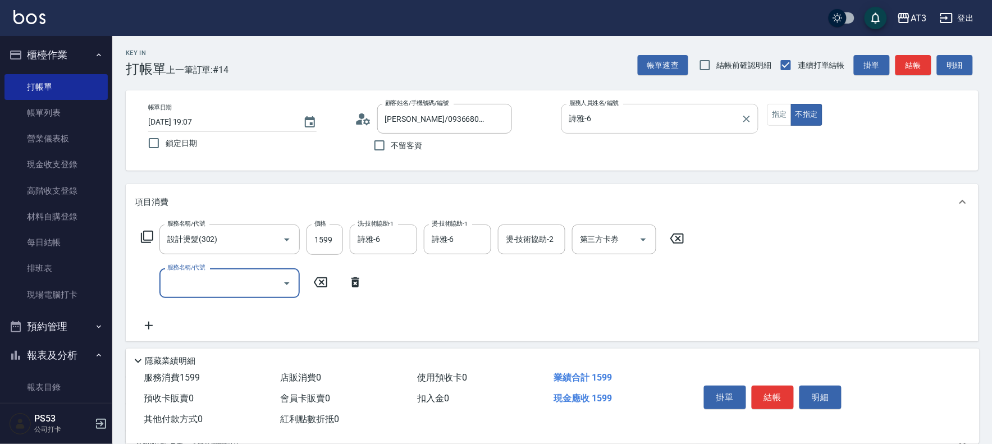
type input "3"
type input "404"
type input "設計染髮(404)"
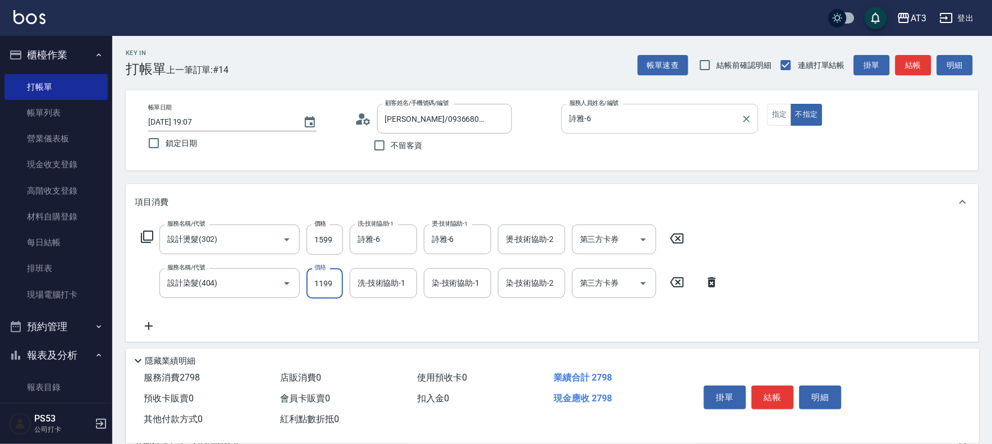
type input "1199"
type input "詩雅-6"
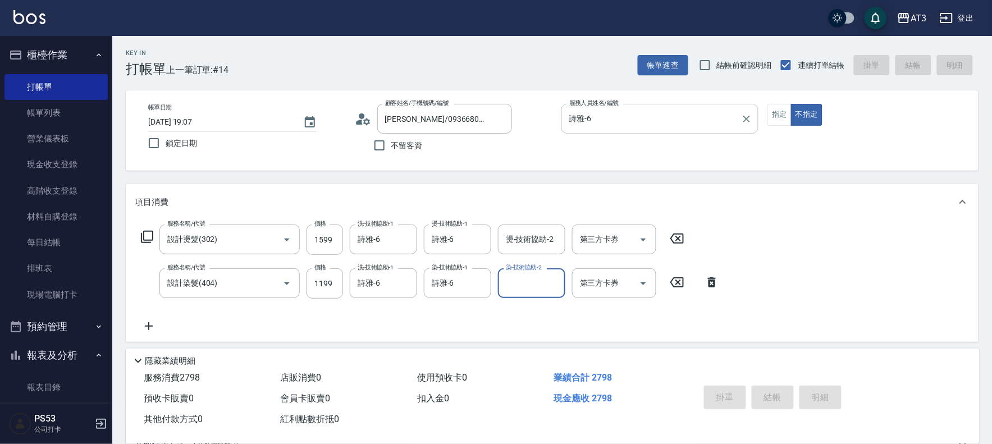
type input "2025/08/15 19:08"
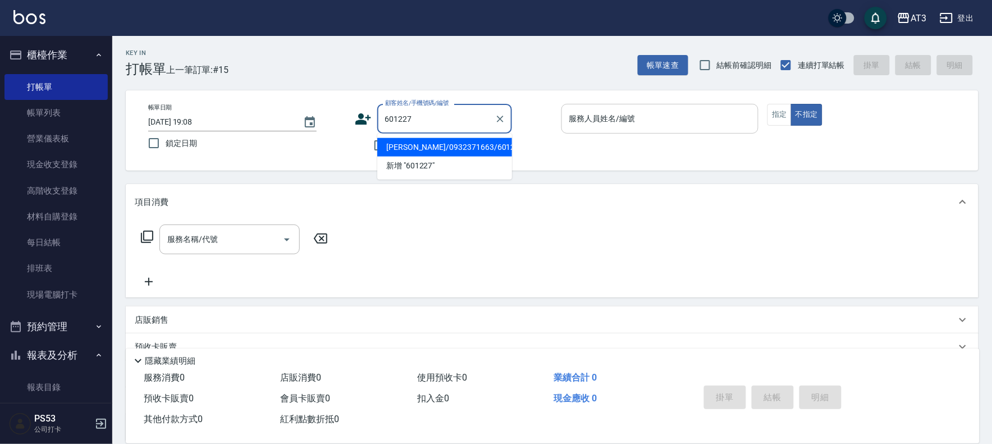
type input "陳嘉宇/0932371663/601227"
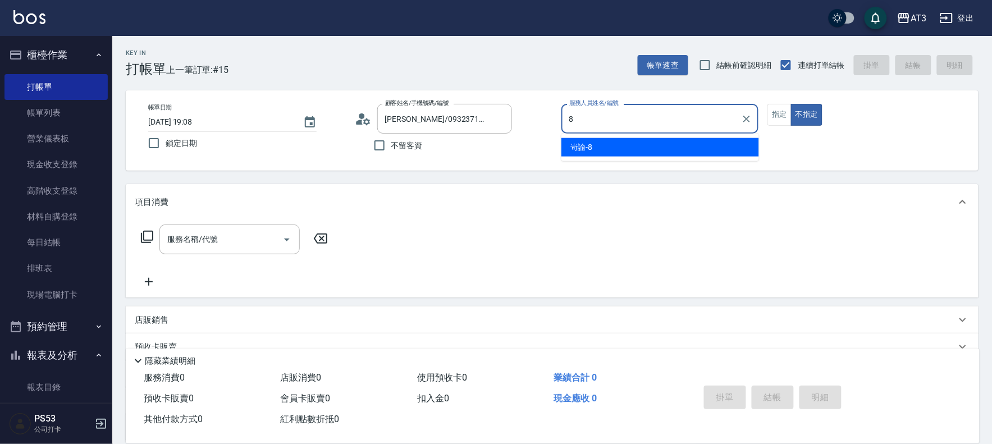
type input "岢諭-8"
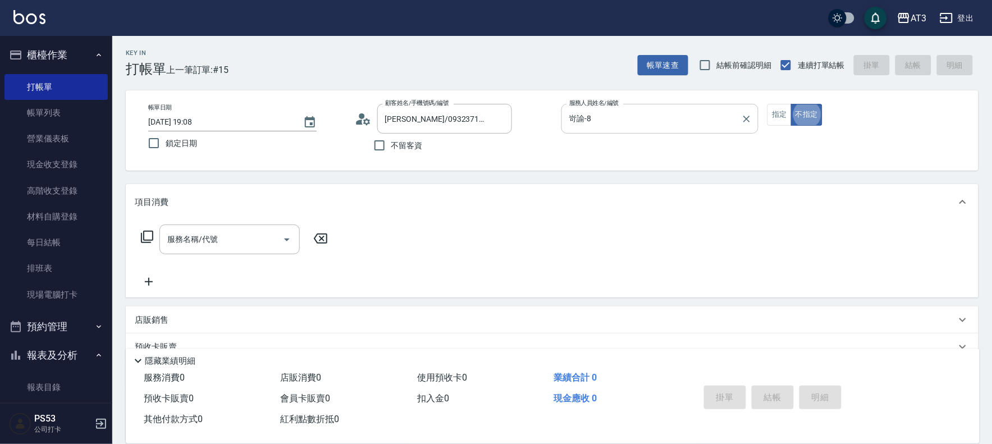
type button "false"
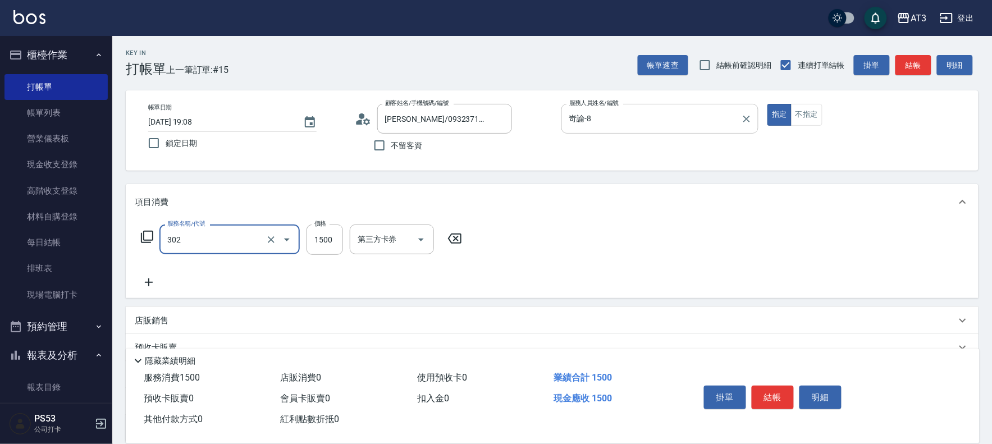
type input "設計燙髮(302)"
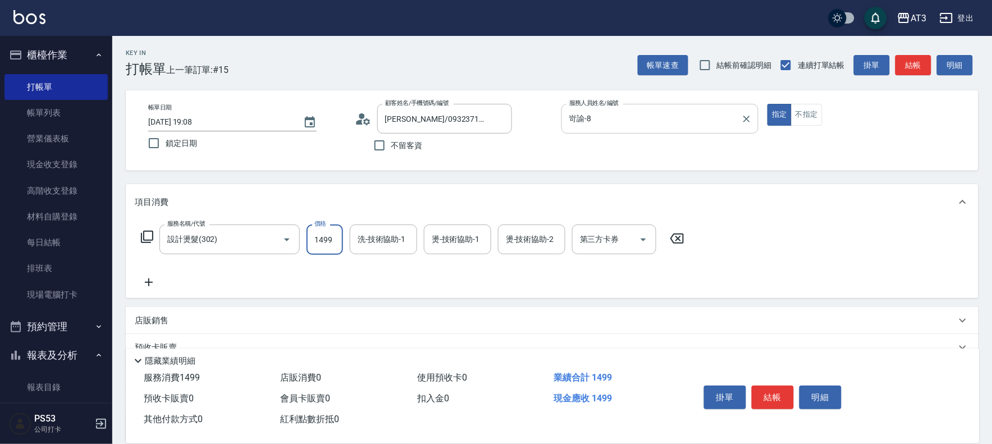
type input "1499"
type input "岢諭-8"
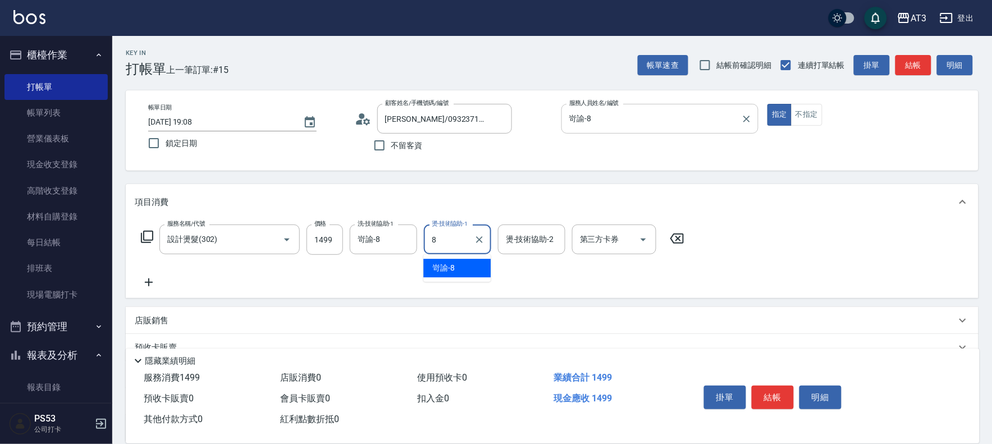
type input "岢諭-8"
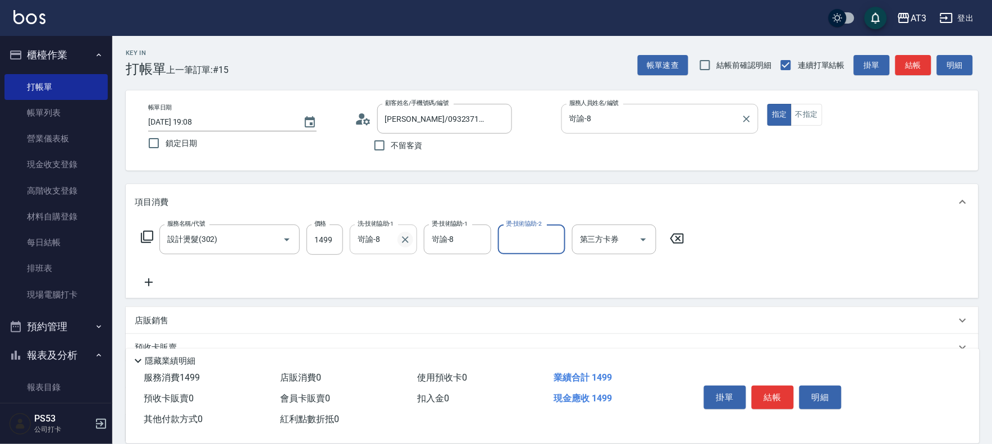
click at [402, 234] on icon "Clear" at bounding box center [405, 239] width 11 height 11
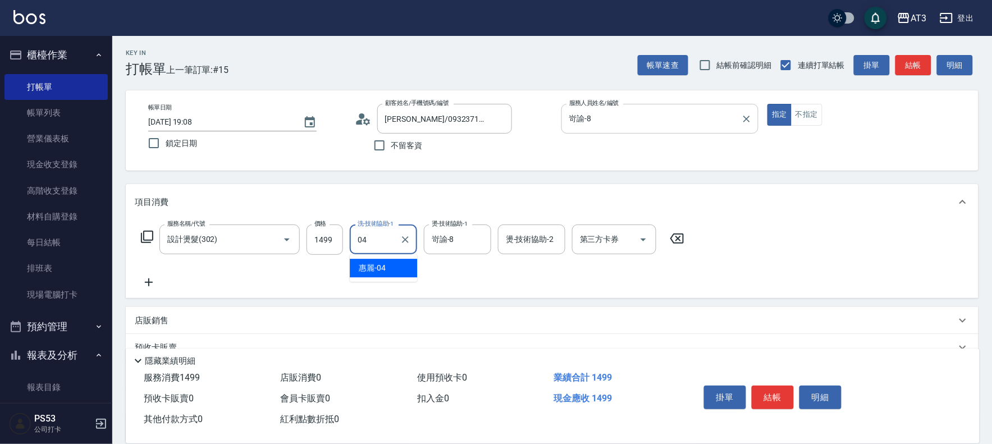
type input "惠麗-04"
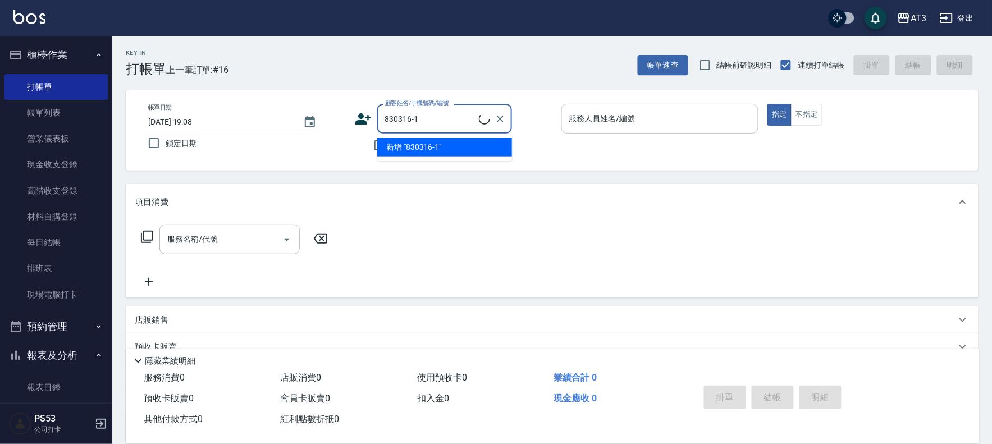
type input "830316-1"
type input "1"
type input "徐坤翰/0903295697/830316-1"
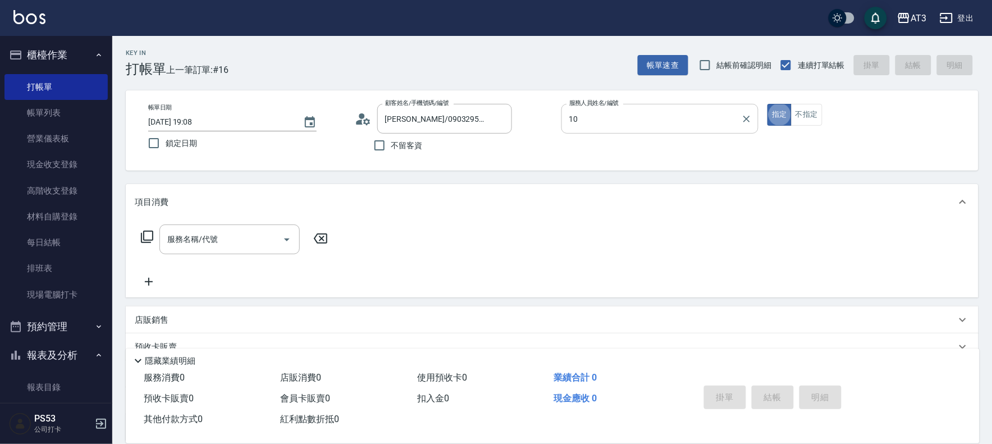
type input "菲比-10"
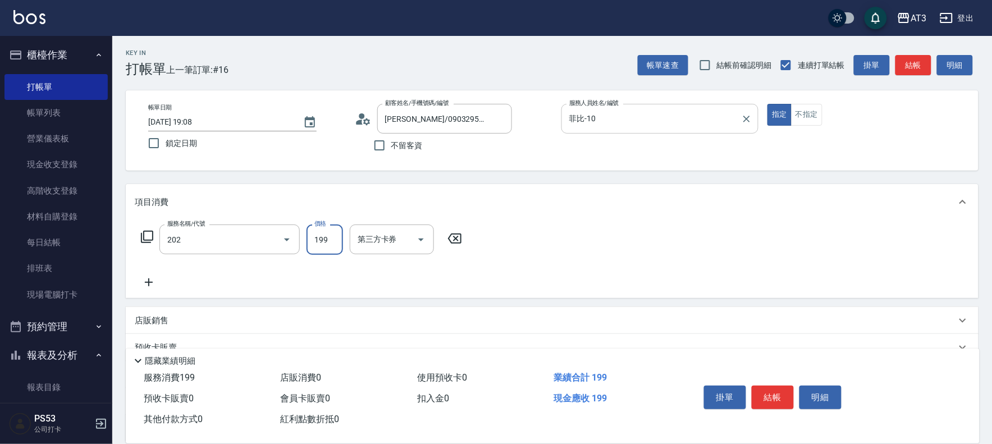
type input "不指定單剪(202)"
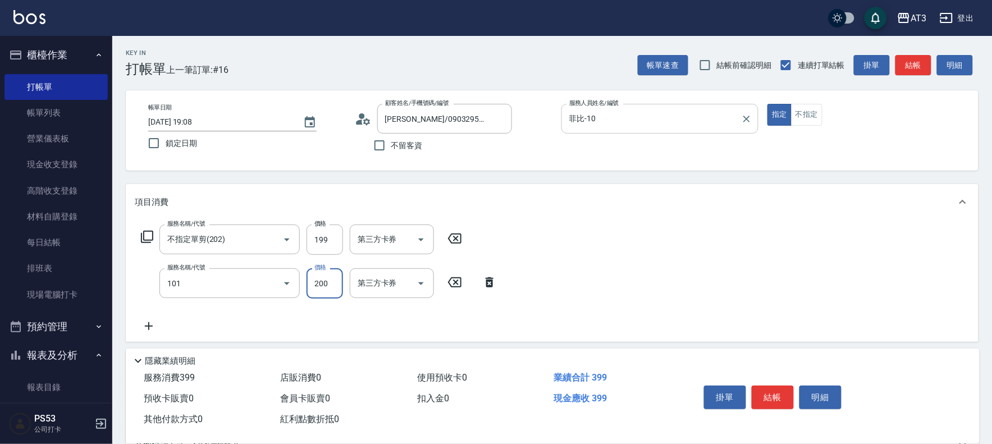
type input "洗髮(101)"
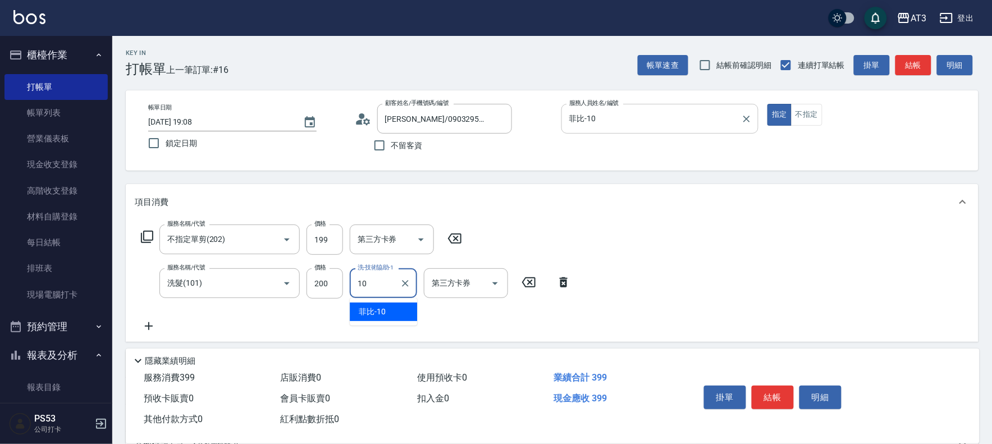
type input "菲比-10"
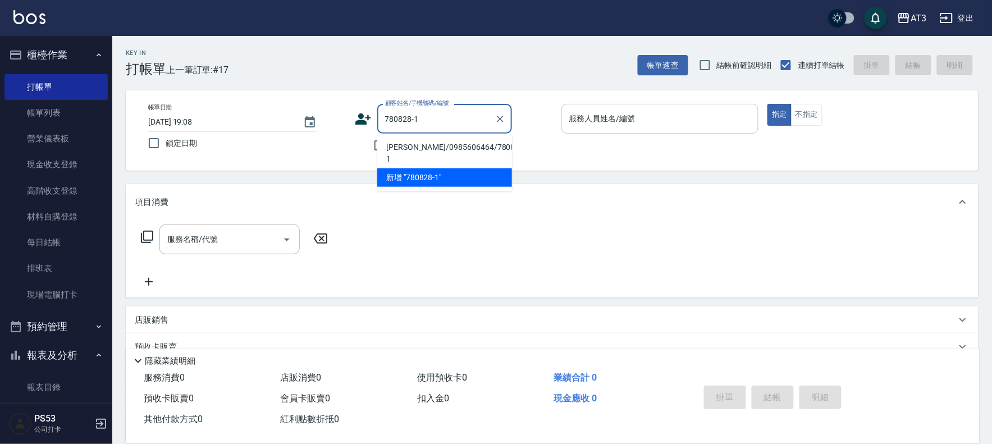
type input "莊羿炫/0985606464/780828-1"
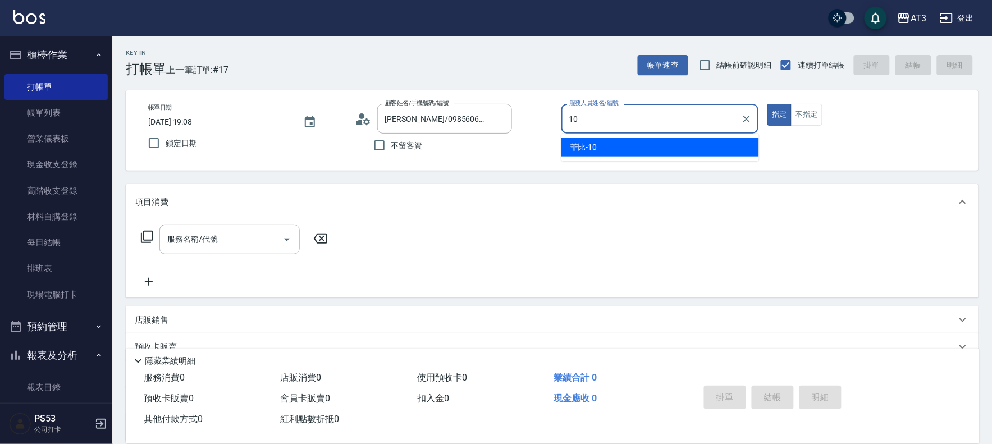
type input "菲比-10"
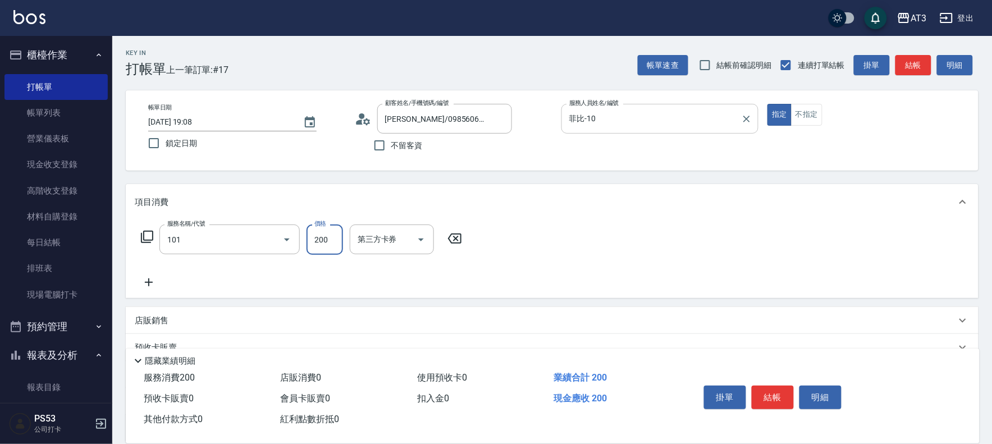
type input "洗髮(101)"
type input "250"
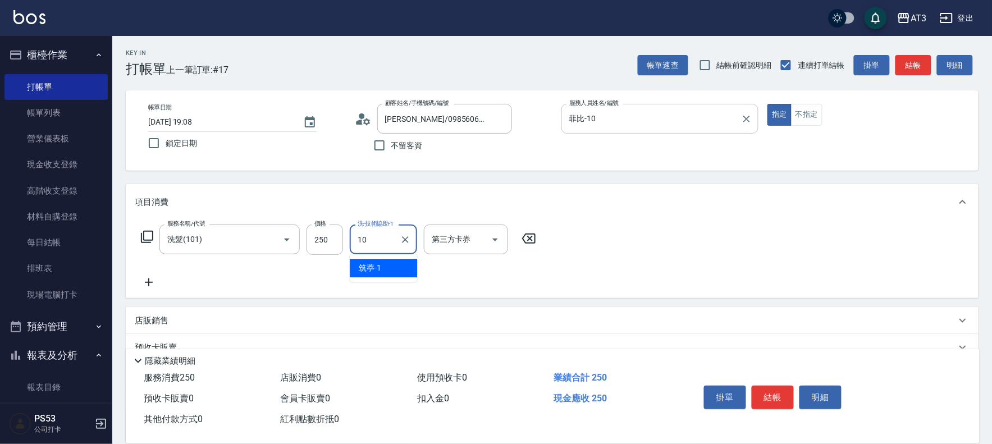
type input "菲比-10"
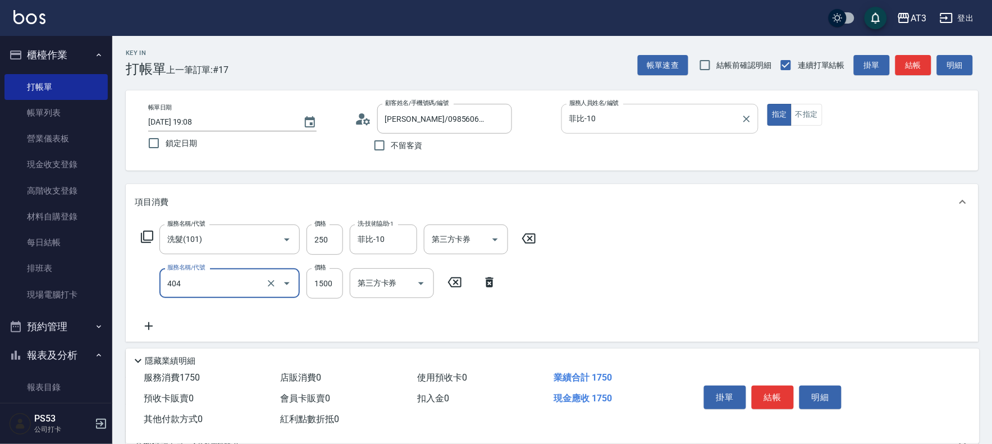
type input "設計染髮(404)"
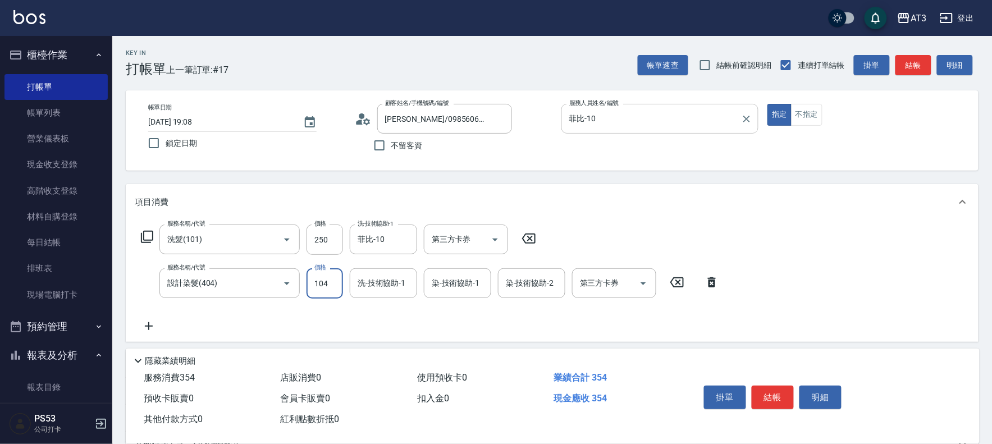
type input "1040"
type input "菲比-10"
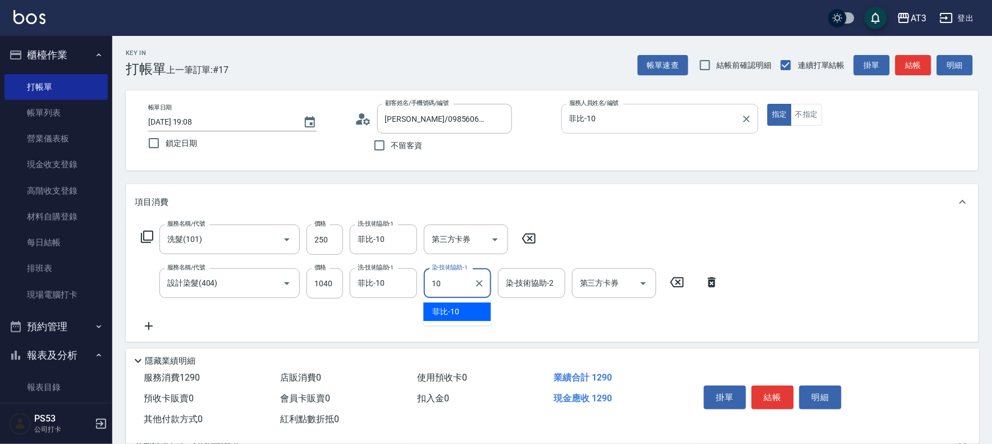
type input "菲比-10"
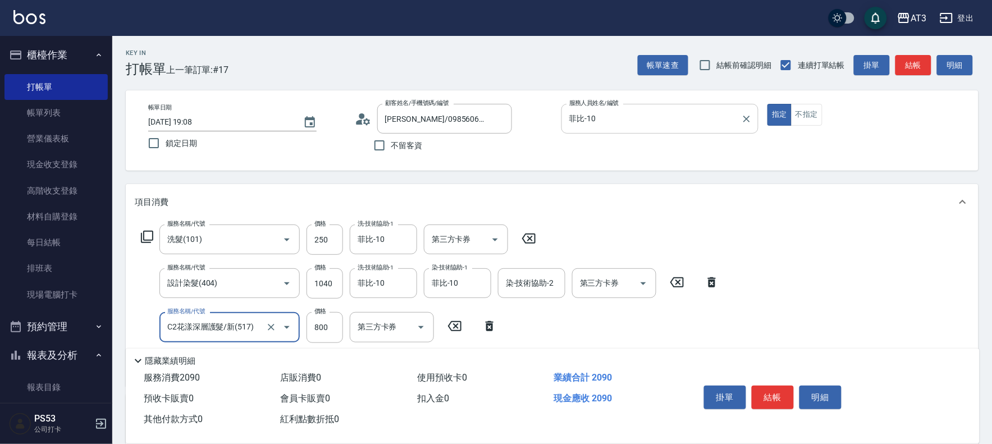
type input "C2花漾深層護髮/新(517)"
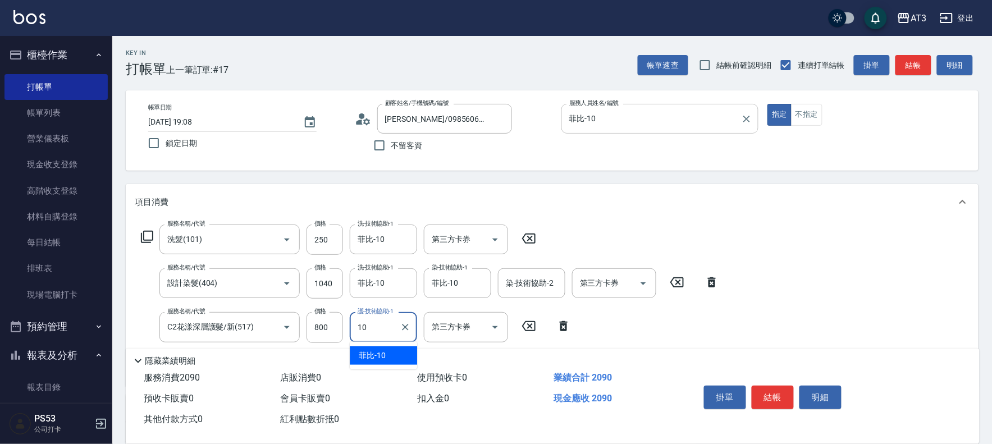
type input "菲比-10"
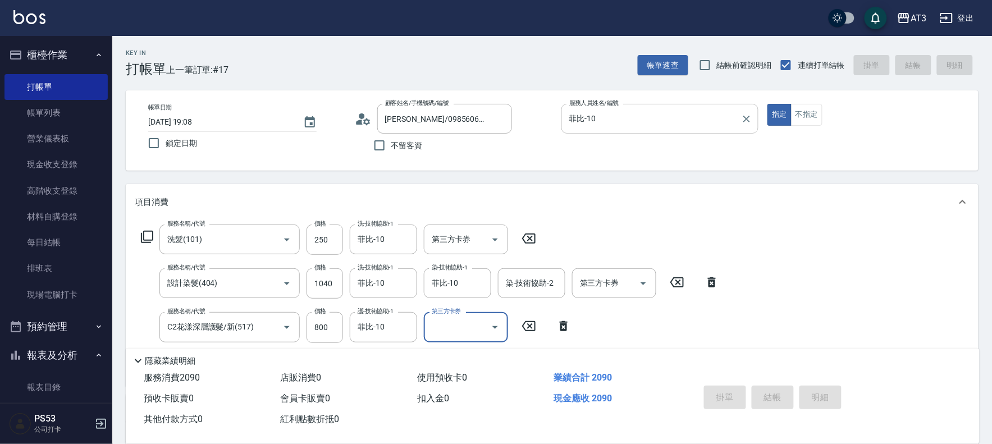
type input "2025/08/15 19:09"
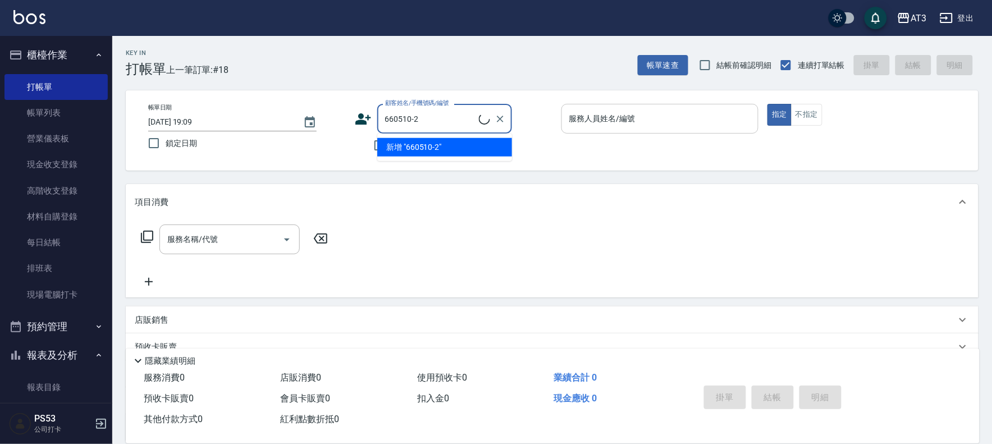
type input "曾品妍/0910916510/660510-2"
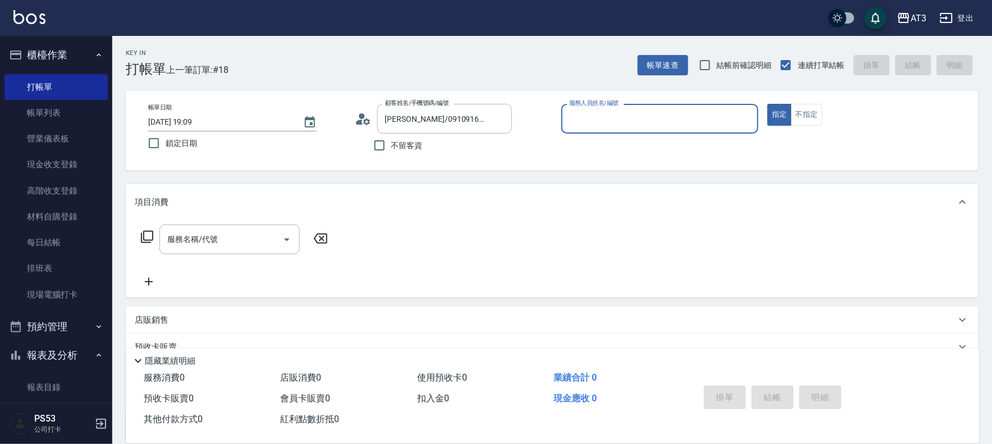
type input "5"
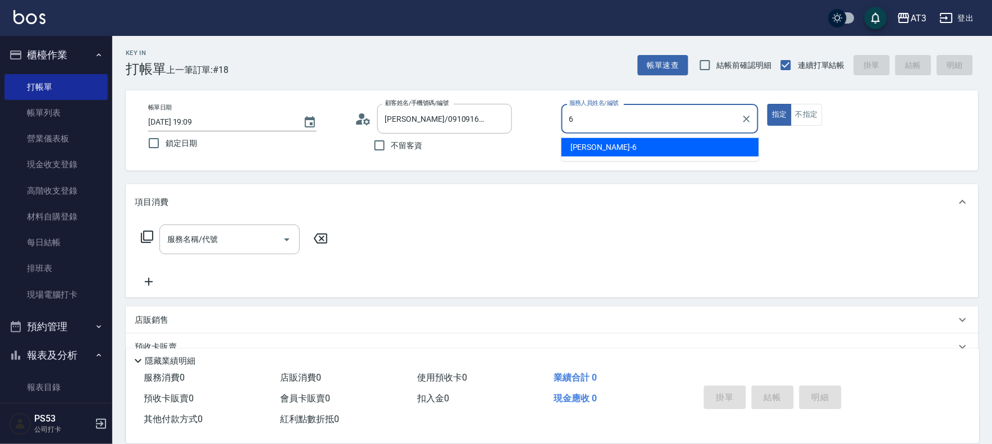
type input "詩雅-6"
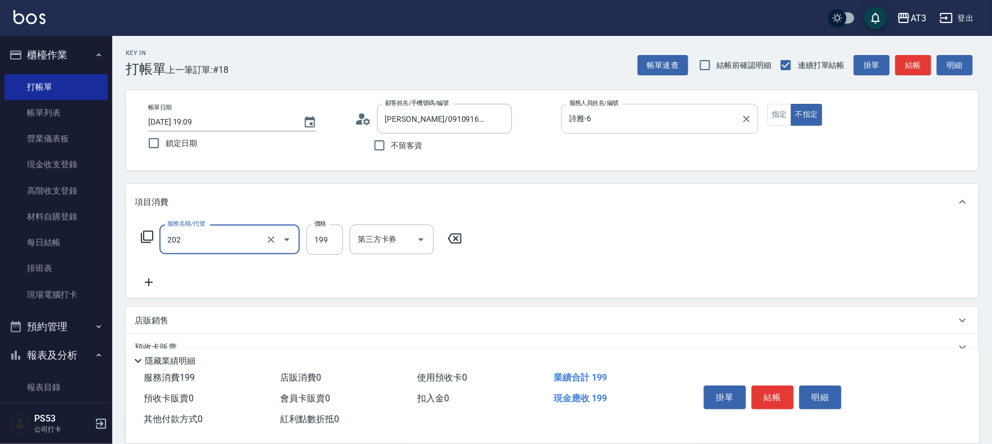
type input "不指定單剪(202)"
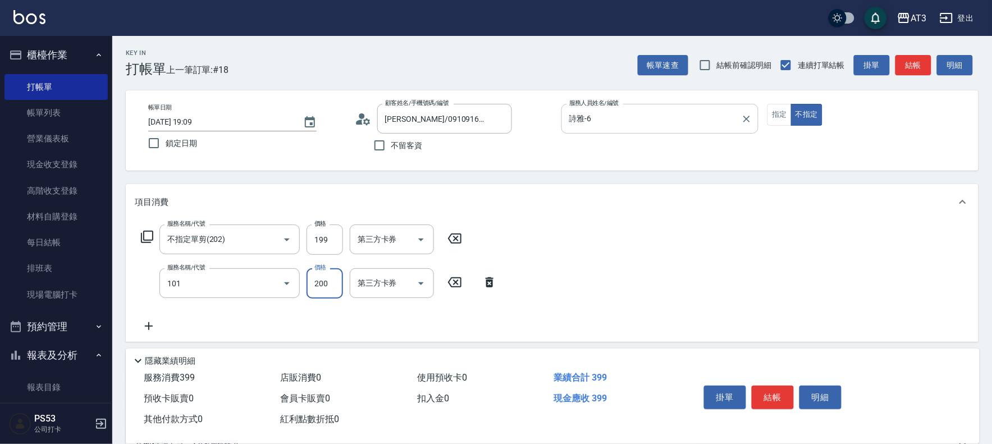
type input "洗髮(101)"
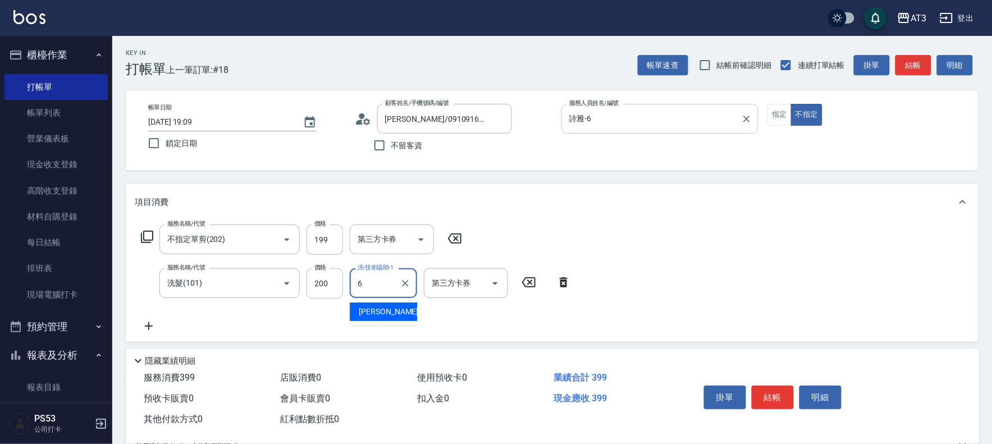
type input "詩雅-6"
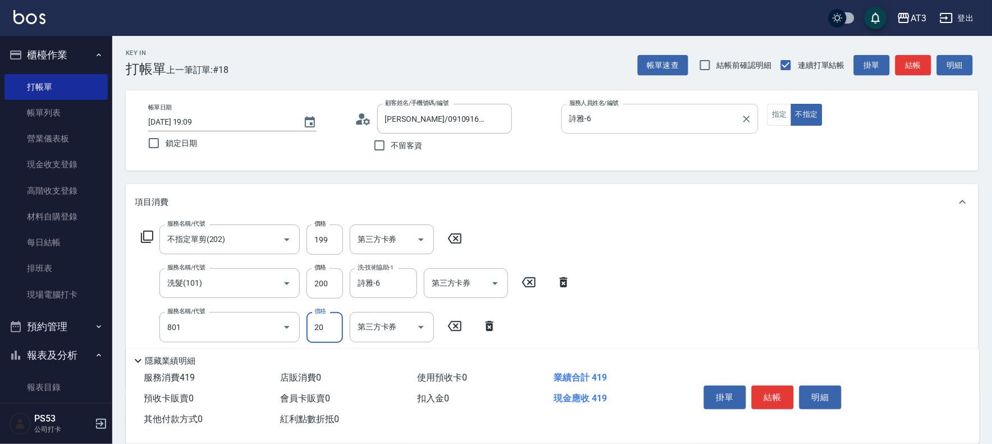
type input "潤絲(801)"
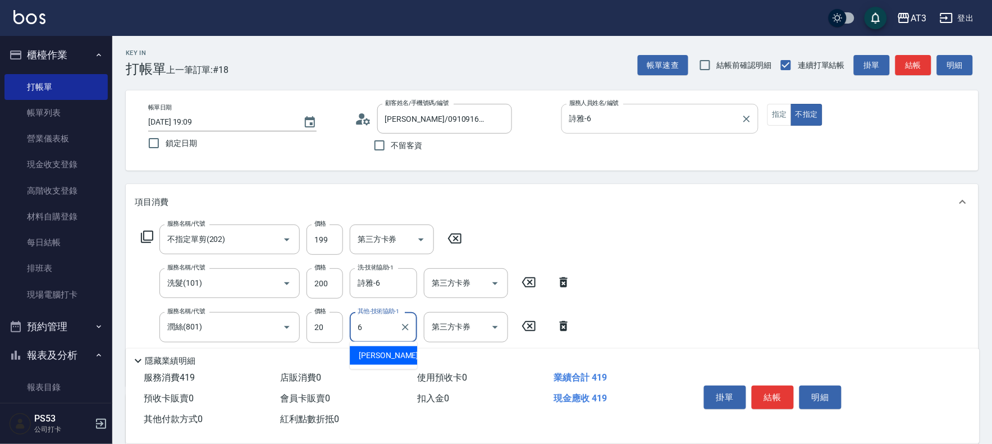
type input "詩雅-6"
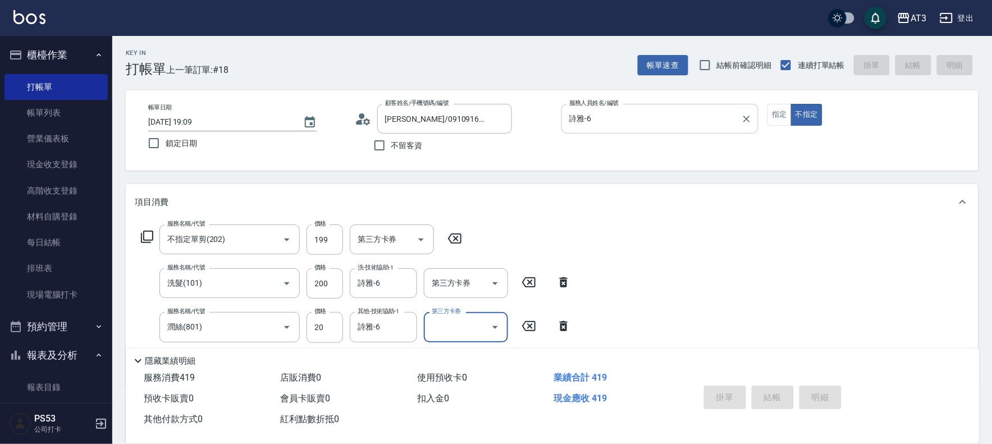
type input "2025/08/15 19:10"
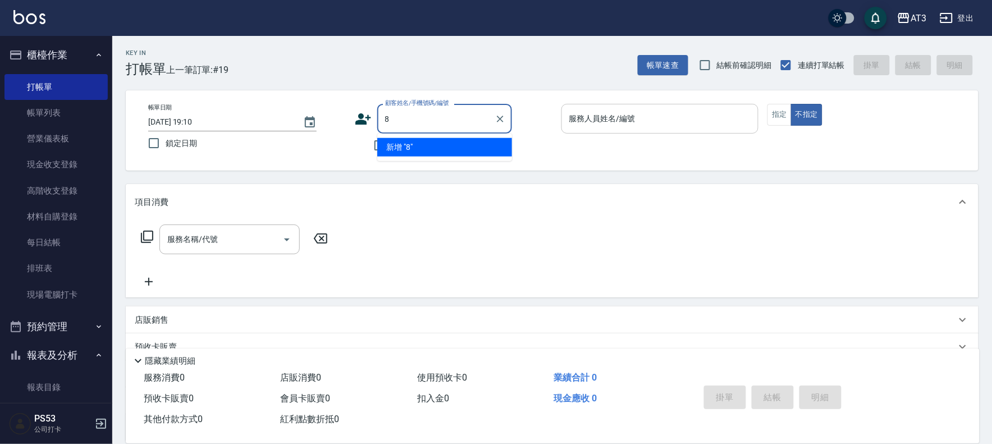
type input "8"
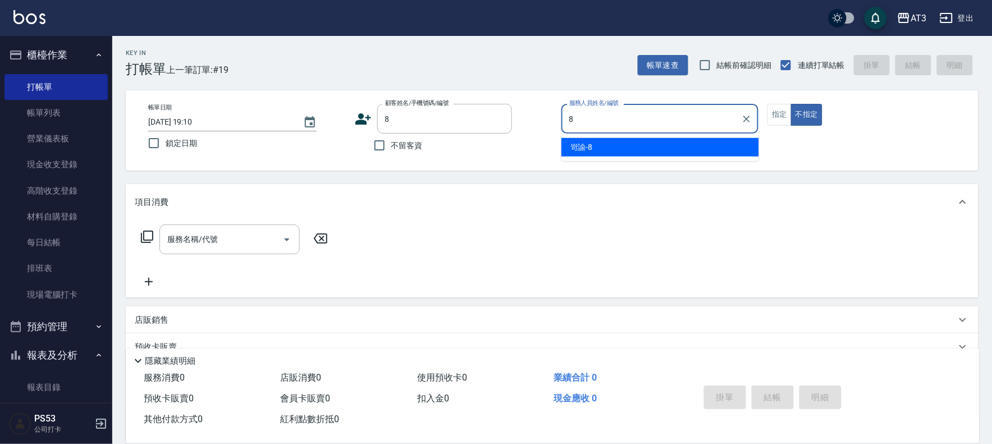
type input "岢諭-8"
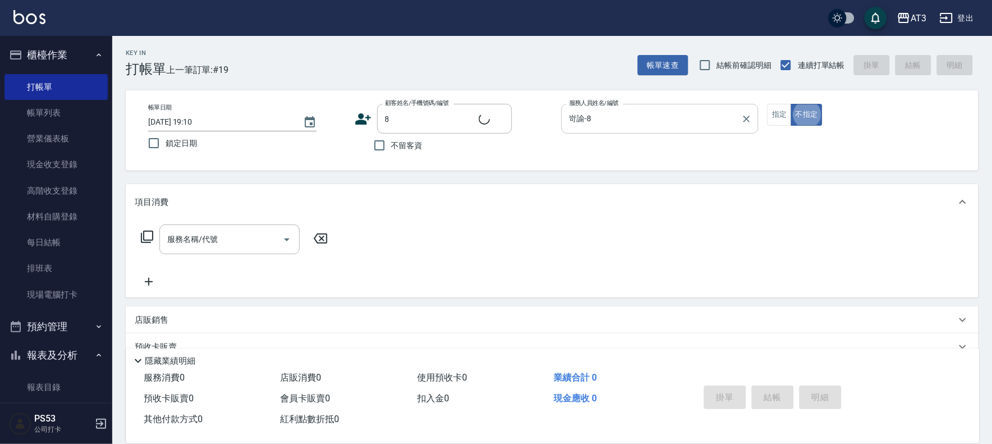
type input "巧巧/8_巧巧/8"
click at [63, 116] on link "帳單列表" at bounding box center [55, 113] width 103 height 26
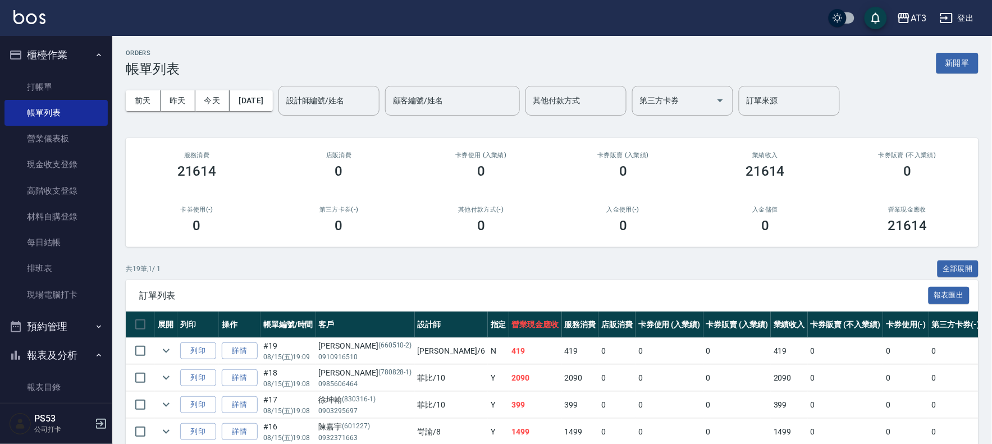
scroll to position [62, 0]
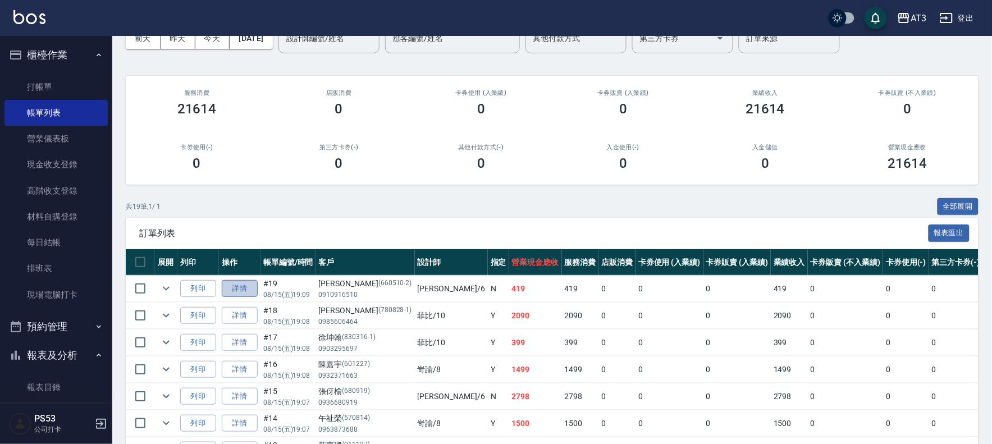
click at [229, 285] on link "詳情" at bounding box center [240, 288] width 36 height 17
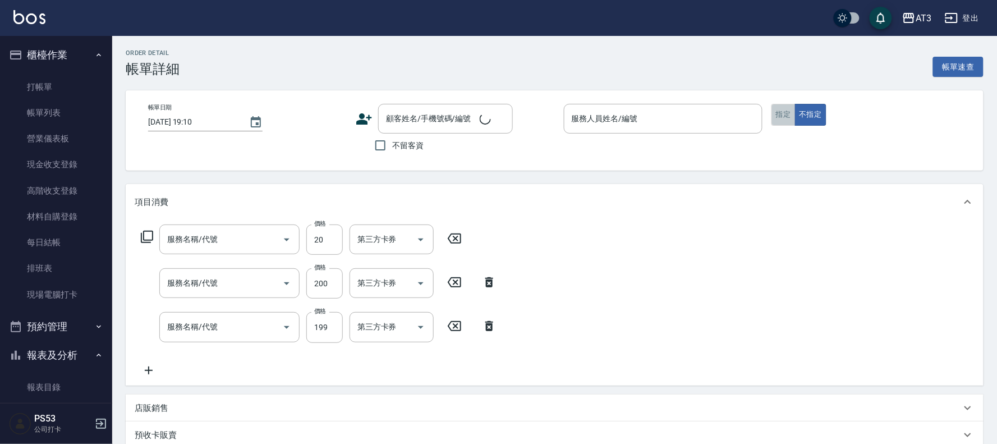
click at [778, 120] on button "指定" at bounding box center [784, 115] width 24 height 22
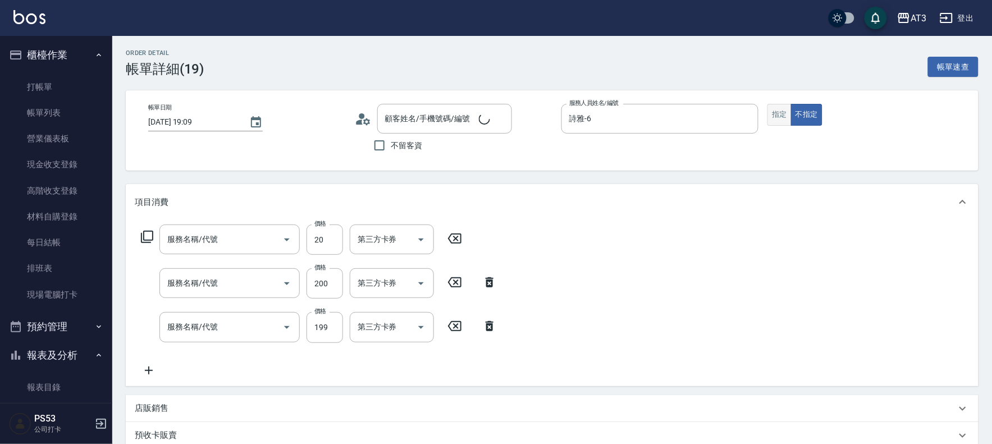
type input "2025/08/15 19:09"
type input "詩雅-6"
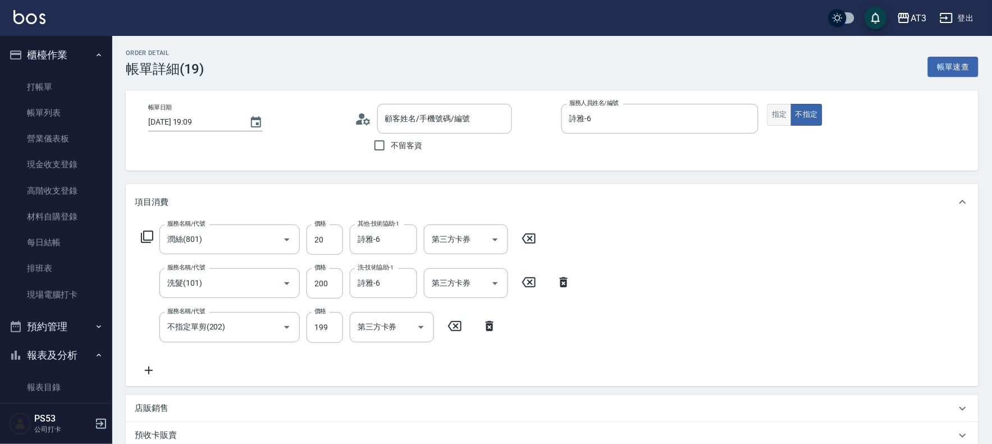
type input "潤絲(801)"
type input "洗髮(101)"
type input "不指定單剪(202)"
type input "曾品妍/0910916510/660510-2"
click at [779, 120] on button "指定" at bounding box center [779, 115] width 24 height 22
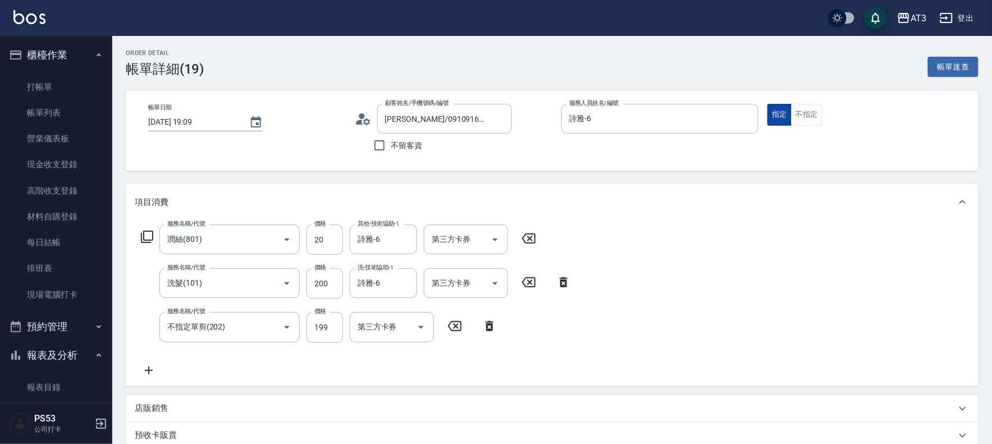
type button "true"
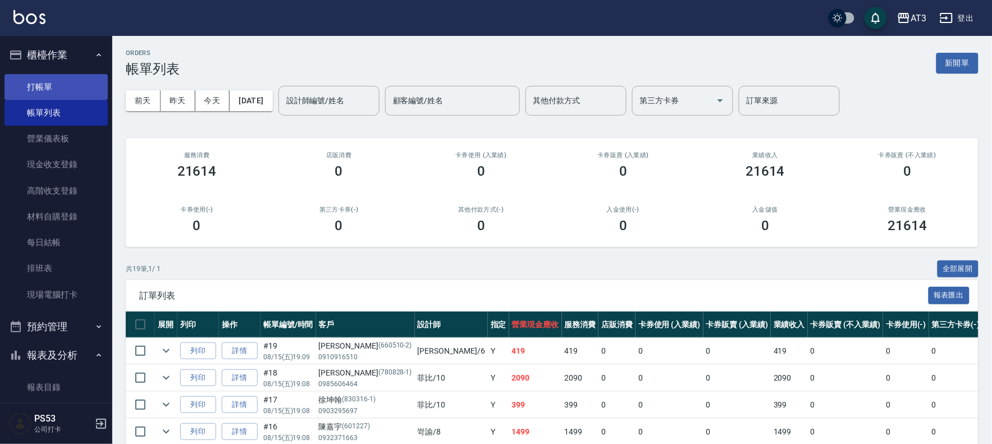
click at [54, 75] on link "打帳單" at bounding box center [55, 87] width 103 height 26
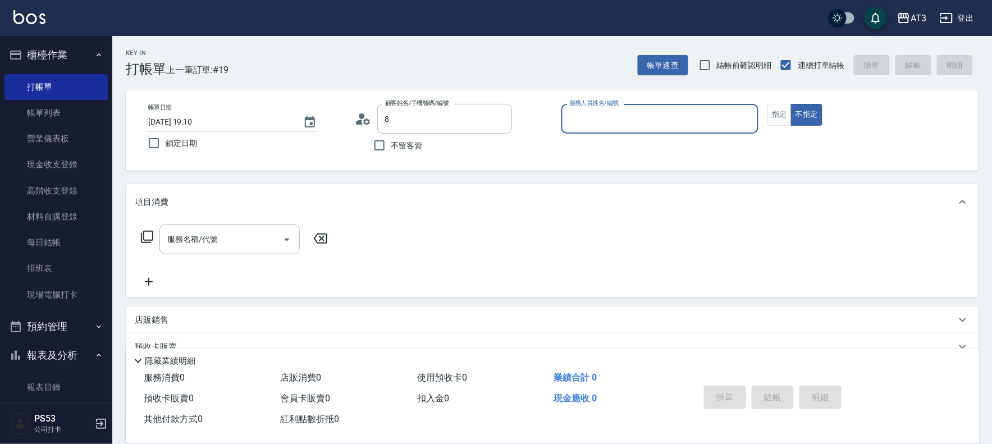
type input "莊羿炫/0985606464/780828-1"
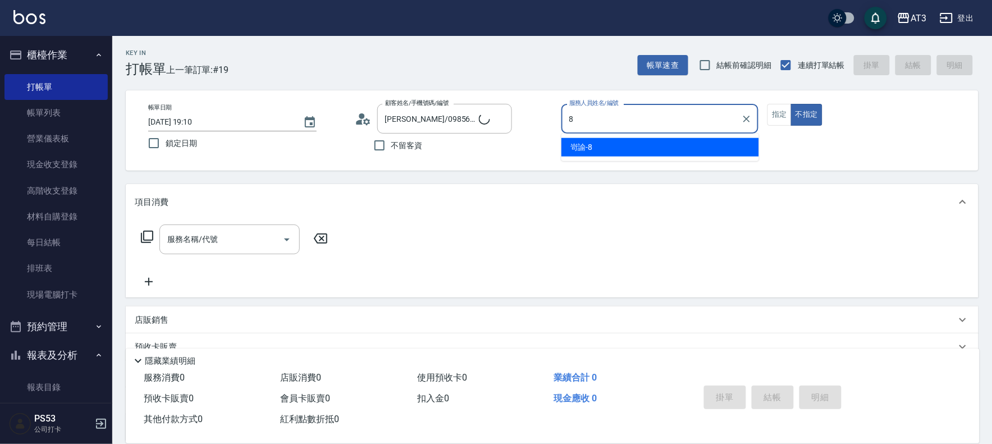
type input "岢諭-8"
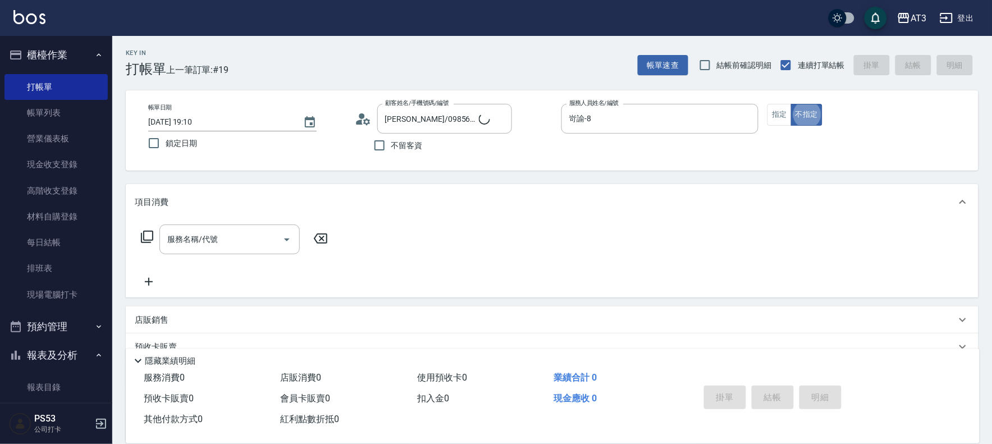
type button "false"
type input "巧巧/8_巧巧/8"
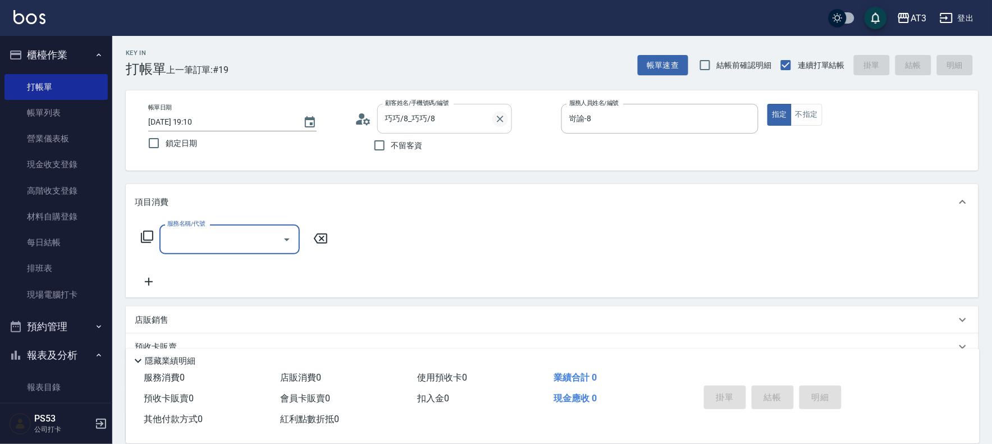
click at [492, 118] on button "Clear" at bounding box center [500, 119] width 16 height 16
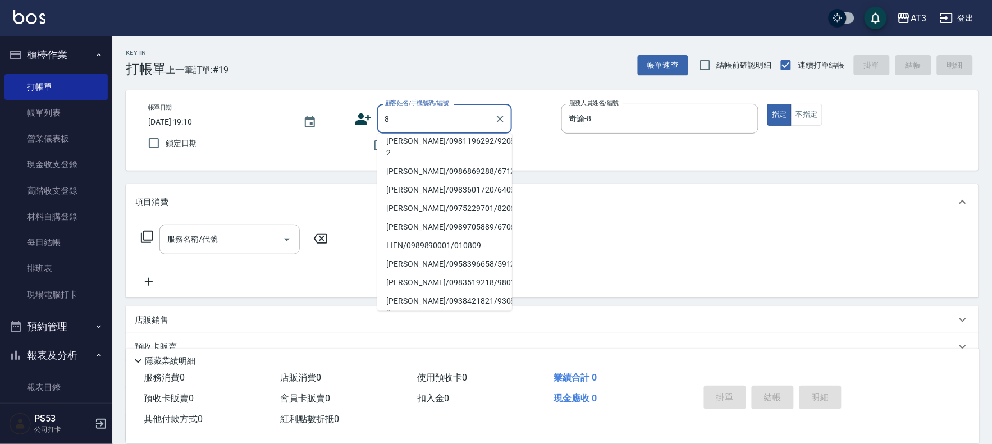
scroll to position [4, 0]
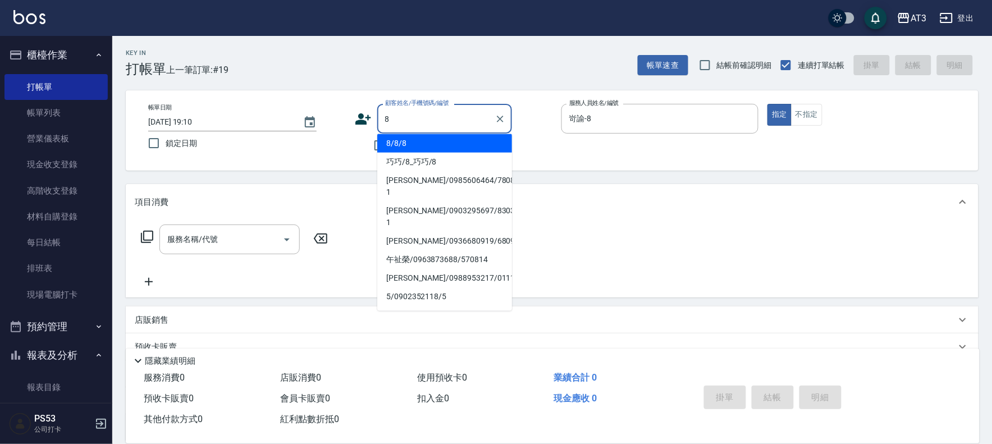
type input "8/8/8"
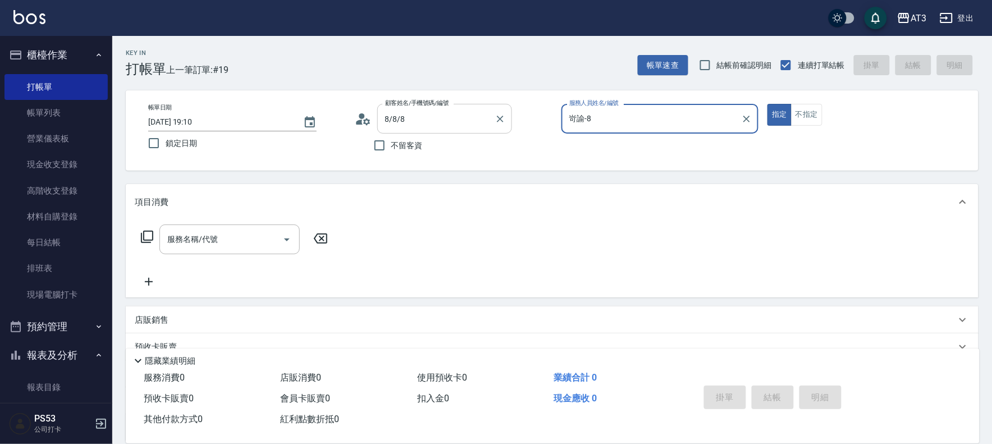
click at [767, 104] on button "指定" at bounding box center [779, 115] width 24 height 22
type button "true"
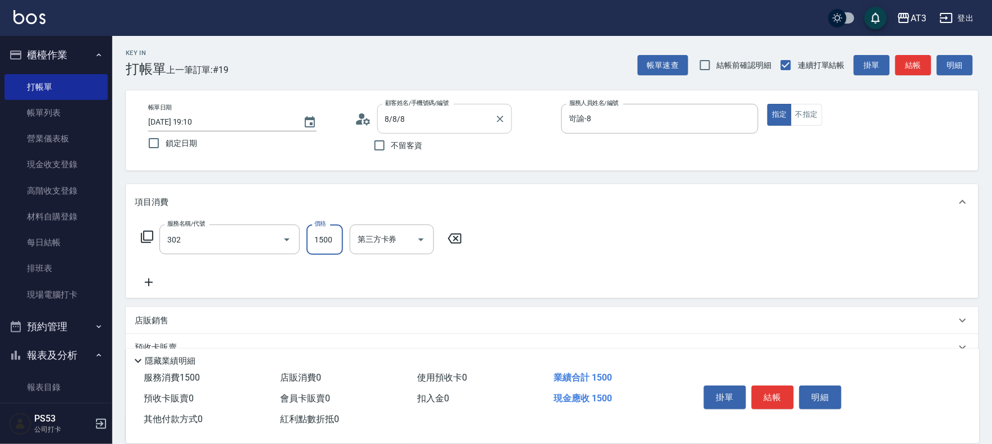
type input "設計燙髮(302)"
type input "2300"
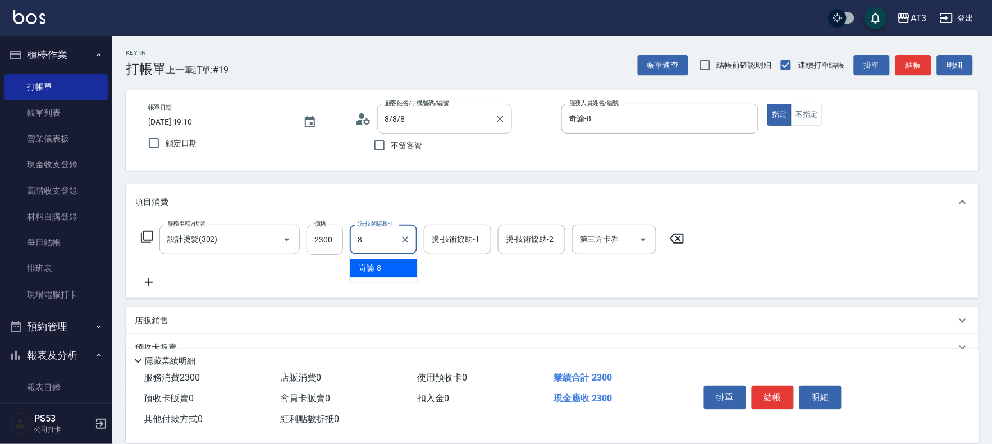
type input "岢諭-8"
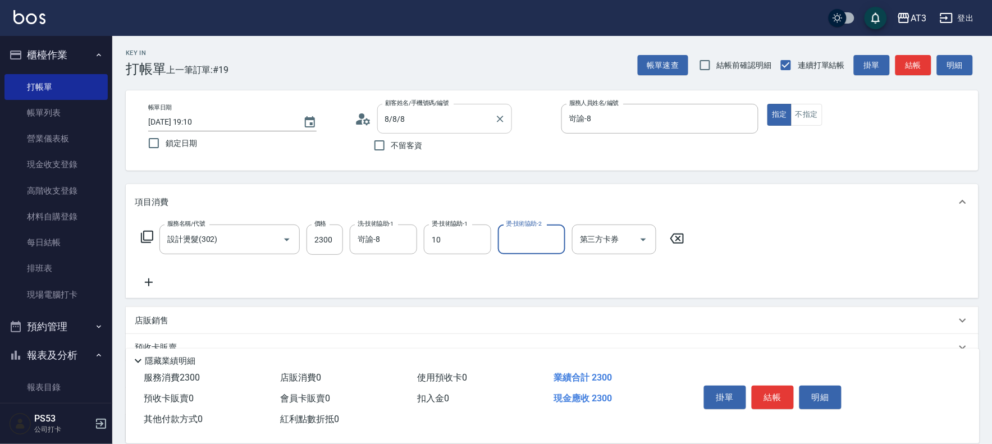
type input "菲比-10"
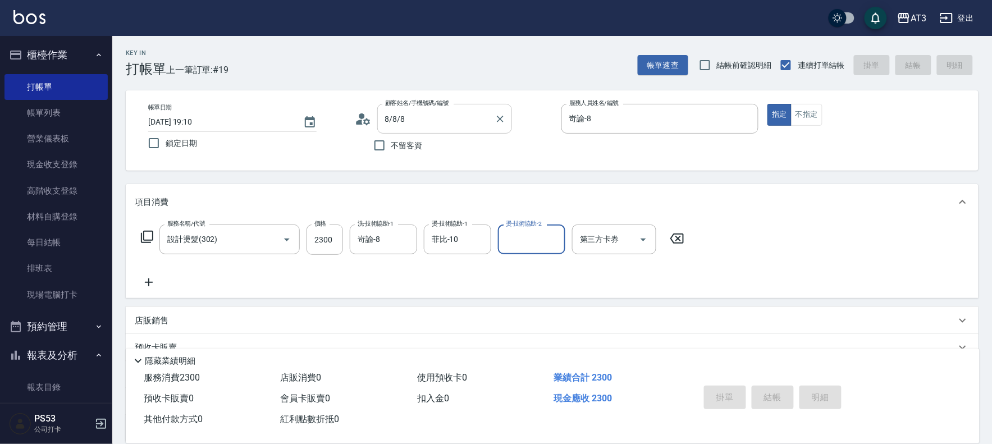
type input "[DATE] 19:11"
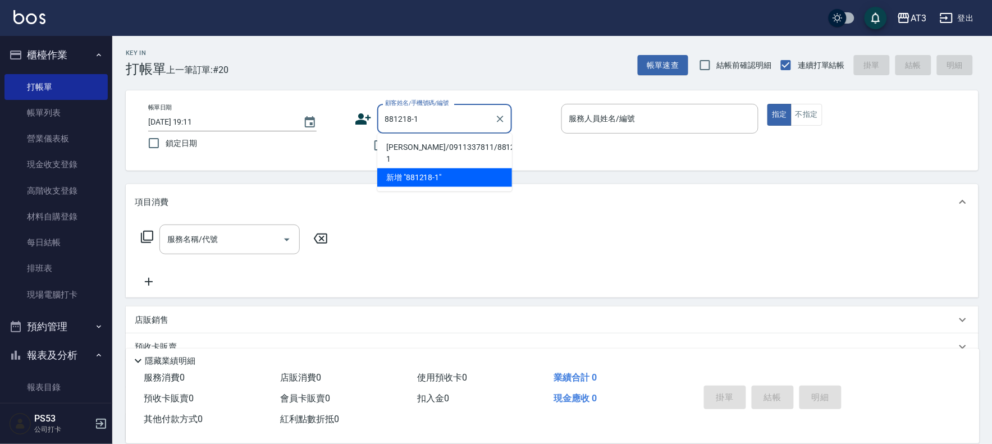
type input "[PERSON_NAME]/0911337811/881218-1"
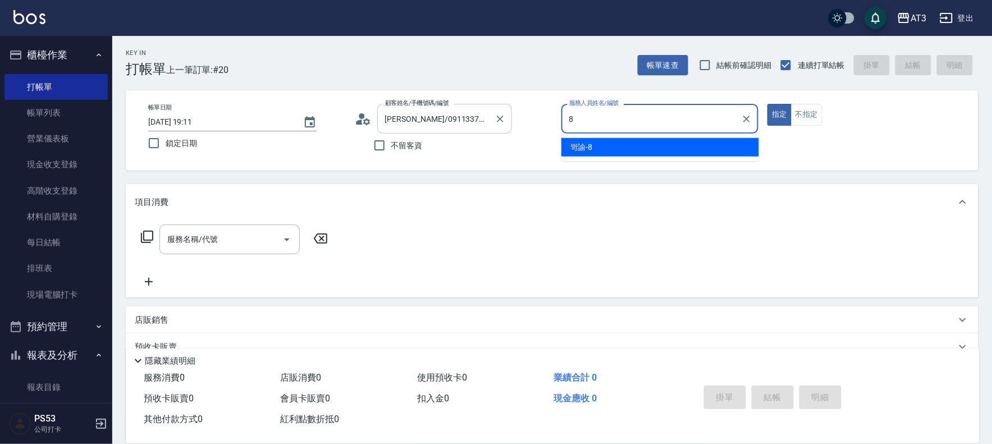
type input "岢諭-8"
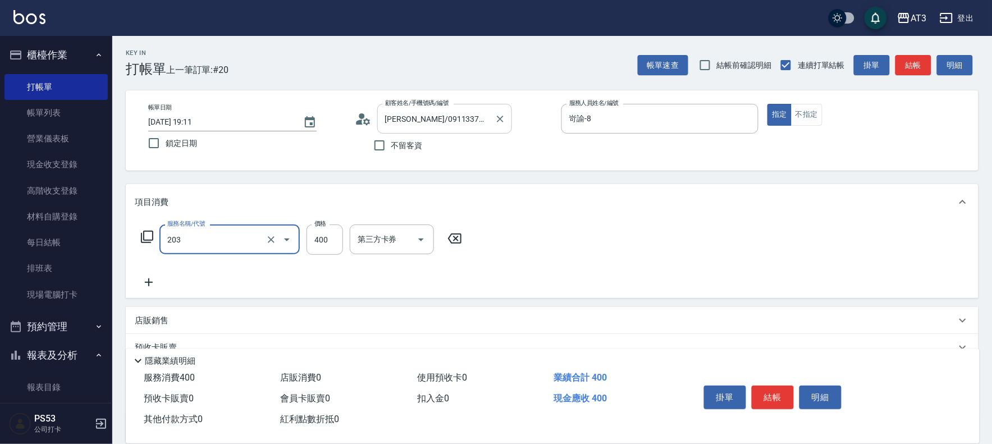
type input "指定單剪(203)"
type input "200"
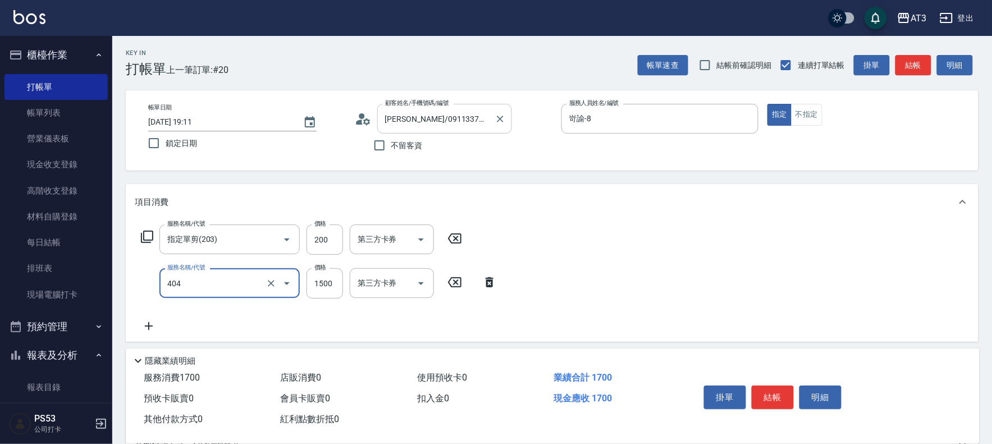
type input "設計染髮(404)"
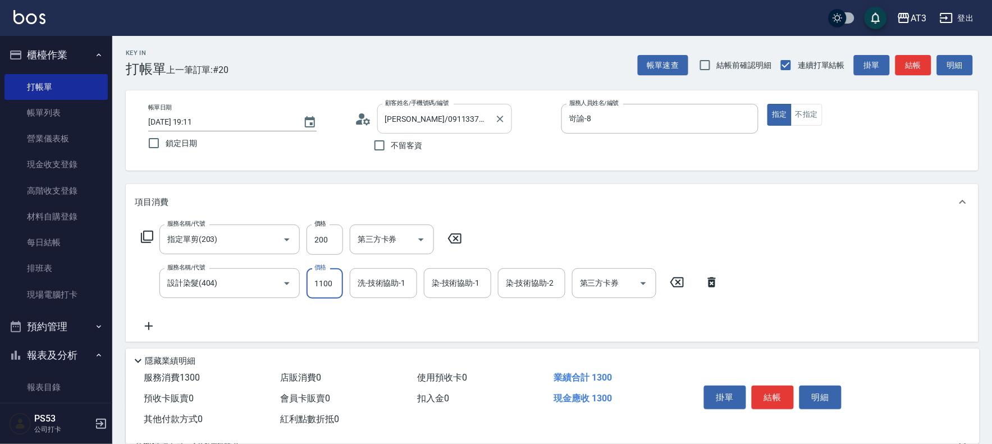
type input "1100"
type input "菲比-10"
type input "岢諭-8"
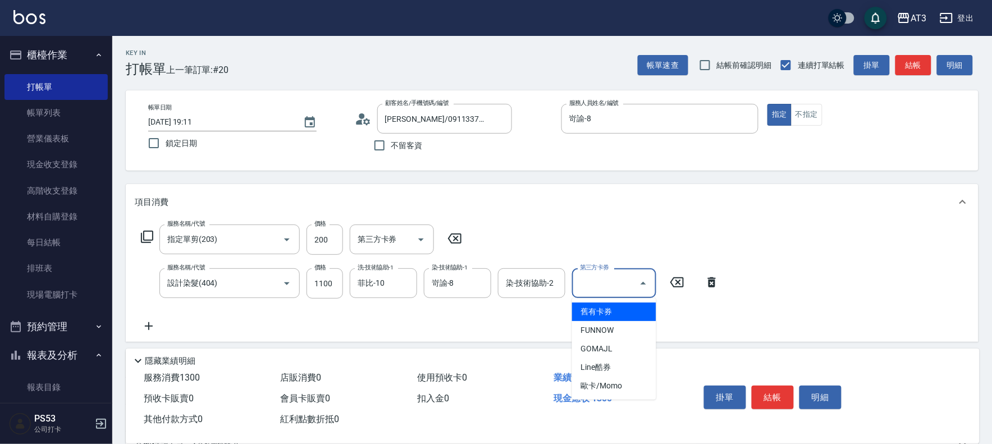
click at [601, 225] on div "服務名稱/代號 指定單剪(203) 服務名稱/代號 價格 200 價格 第三方卡券 第三方卡券 服務名稱/代號 設計染髮(404) 服務名稱/代號 價格 11…" at bounding box center [430, 279] width 591 height 108
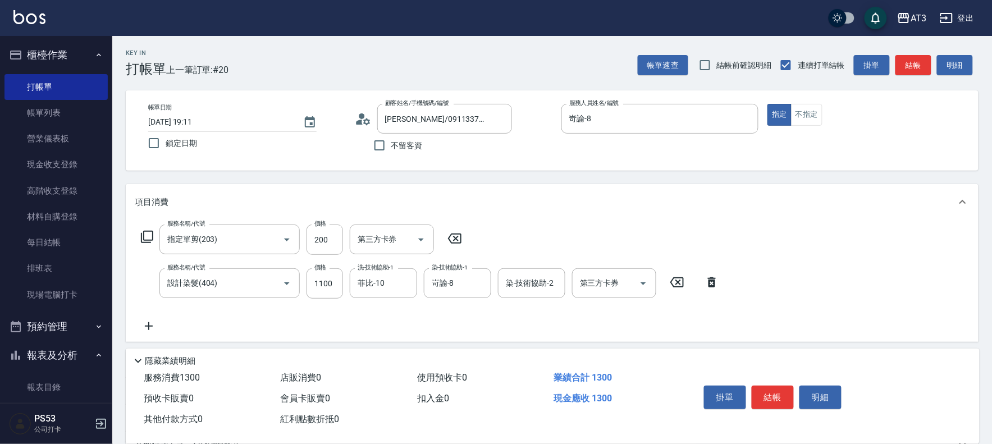
click at [146, 326] on icon at bounding box center [149, 326] width 8 height 8
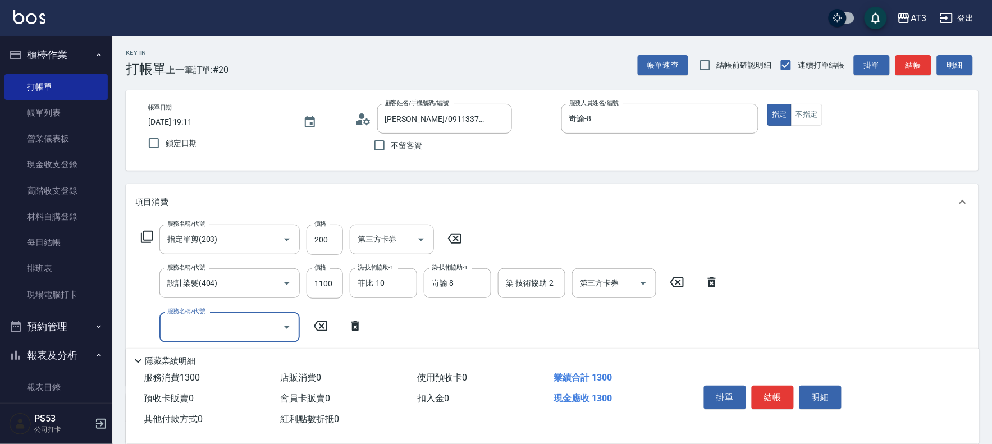
click at [195, 316] on div "服務名稱/代號" at bounding box center [229, 327] width 140 height 30
type input "自備護髮(502)"
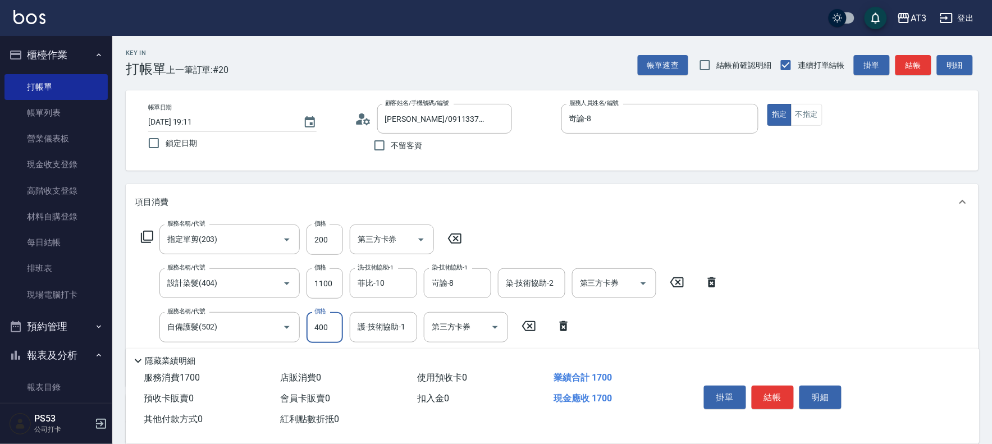
type input "400"
type input "菲比-10"
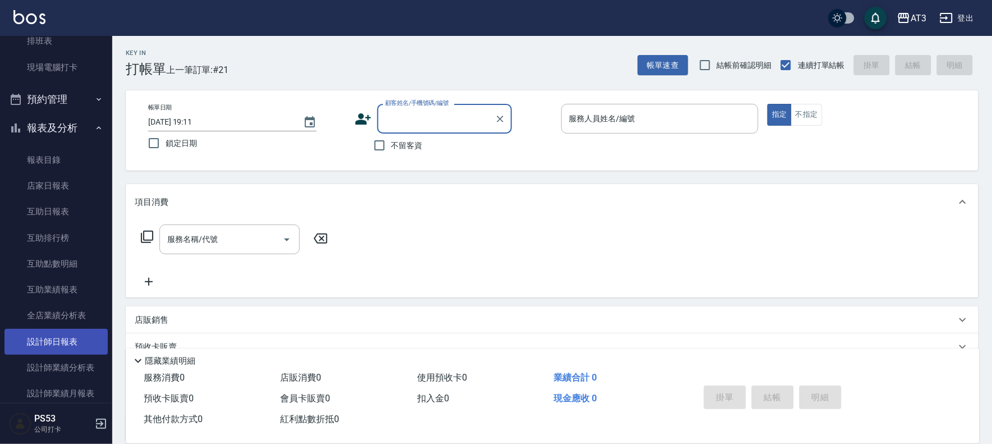
scroll to position [249, 0]
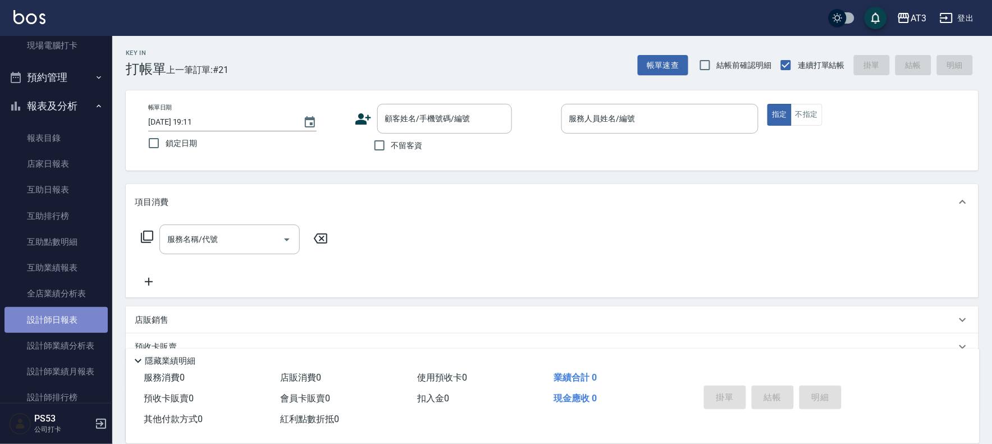
click at [70, 322] on link "設計師日報表" at bounding box center [55, 320] width 103 height 26
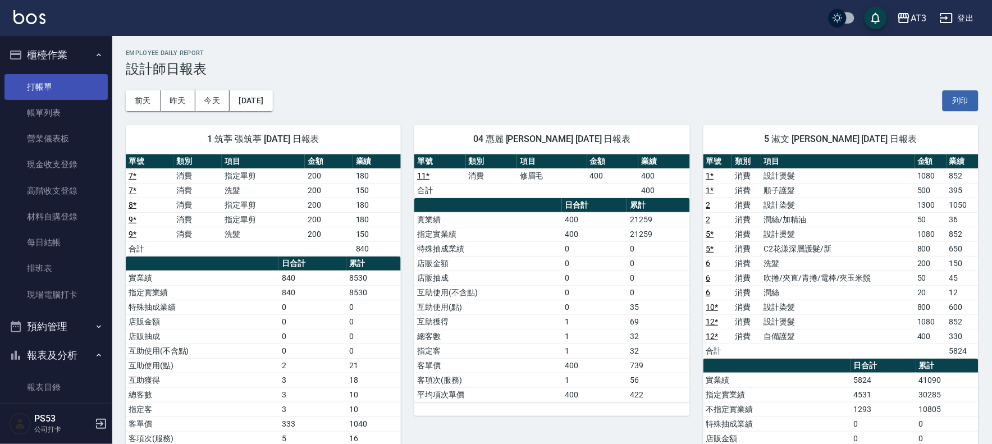
click at [58, 85] on link "打帳單" at bounding box center [55, 87] width 103 height 26
